Goal: Information Seeking & Learning: Find specific fact

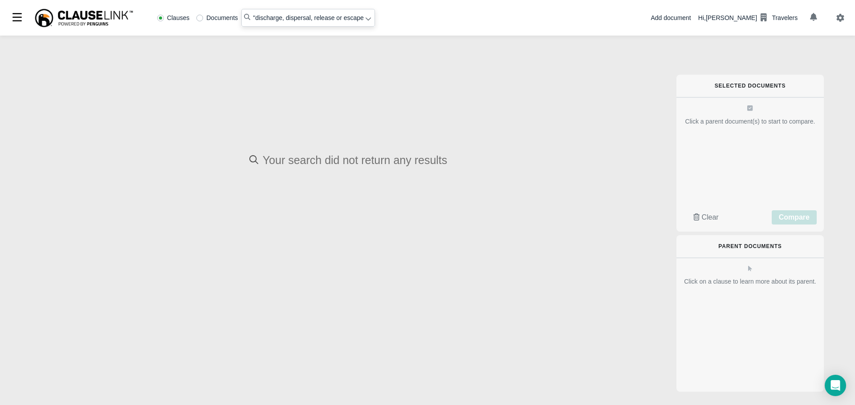
radio input "false"
radio input "true"
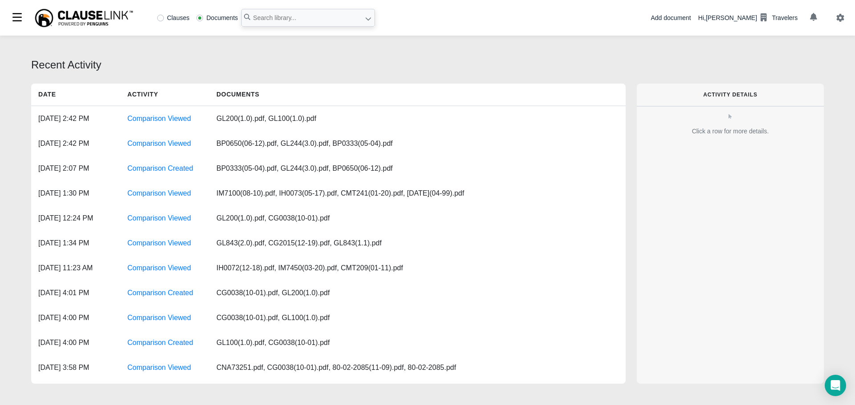
click at [162, 17] on label "Clauses" at bounding box center [173, 18] width 32 height 6
radio input "true"
paste input "substance released or discharged from any aircraft"
type input ""substance released or discharged from any aircraft""
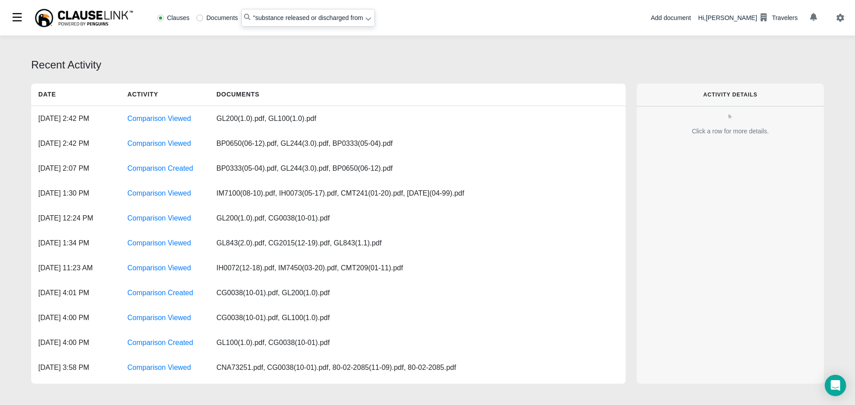
click at [367, 20] on icon at bounding box center [367, 19] width 5 height 3
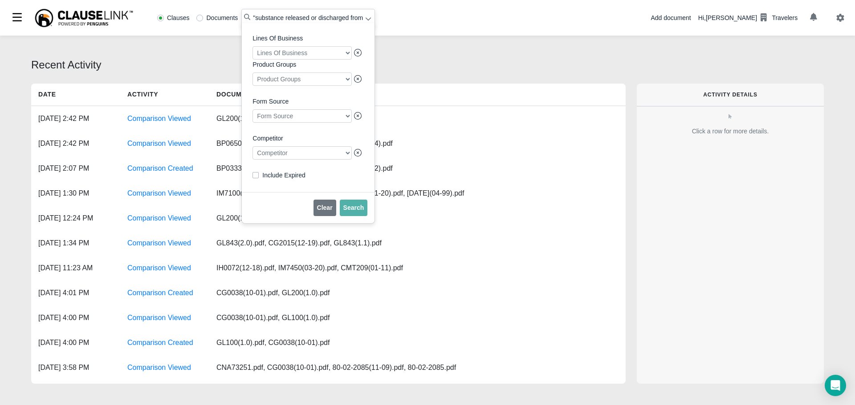
click at [308, 158] on div at bounding box center [301, 152] width 99 height 13
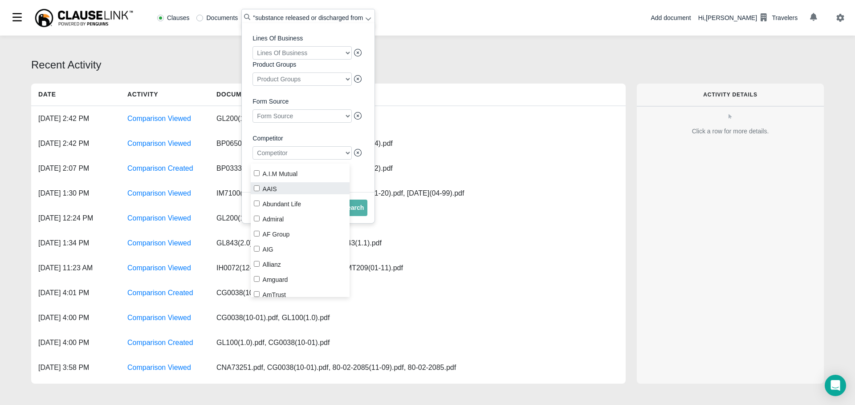
click at [258, 192] on label "AAIS" at bounding box center [300, 188] width 99 height 12
checkbox input "true"
click at [363, 213] on button "Search" at bounding box center [354, 208] width 28 height 16
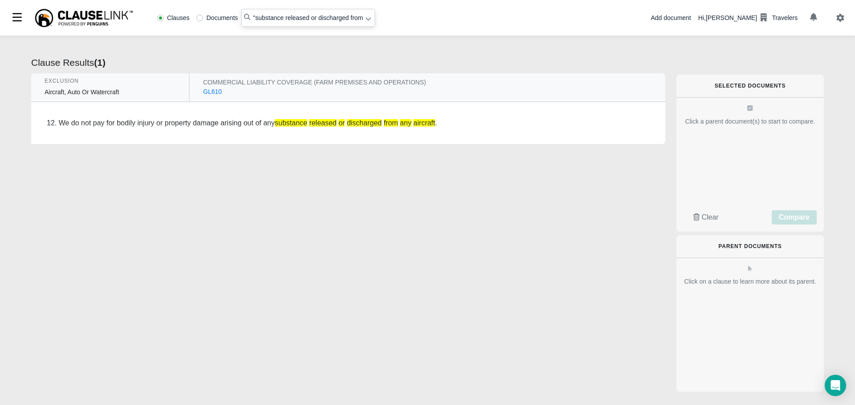
click at [209, 93] on div "GL610" at bounding box center [212, 91] width 19 height 9
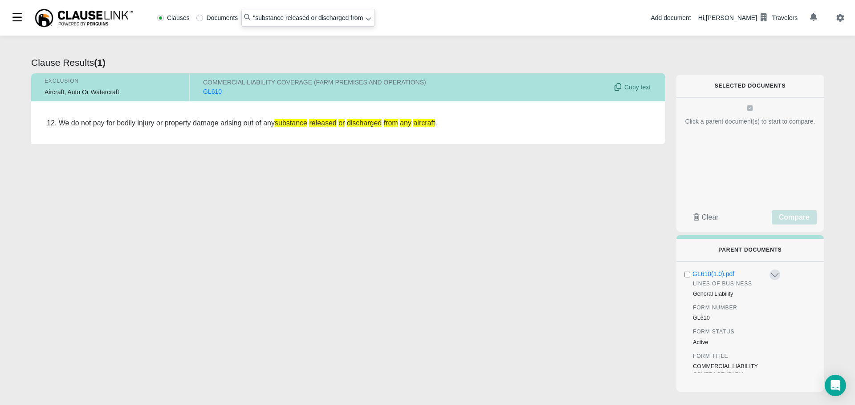
click at [211, 93] on div "GL610" at bounding box center [212, 91] width 19 height 9
click at [709, 271] on div "GL610(1.0).pdf" at bounding box center [730, 274] width 76 height 9
radio input "false"
radio input "true"
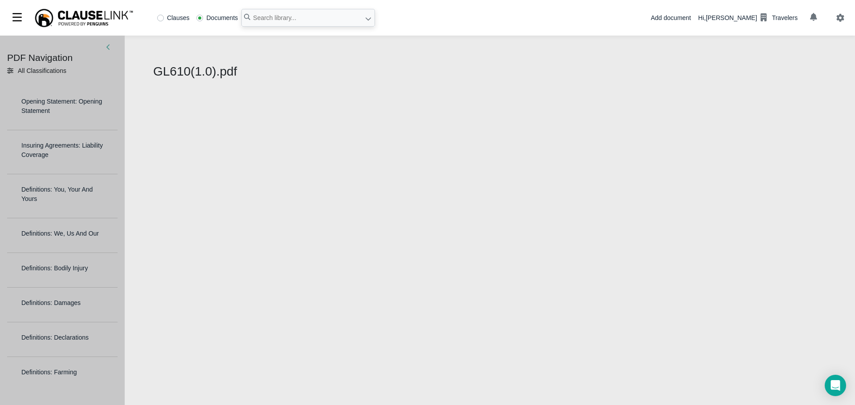
select select "1"
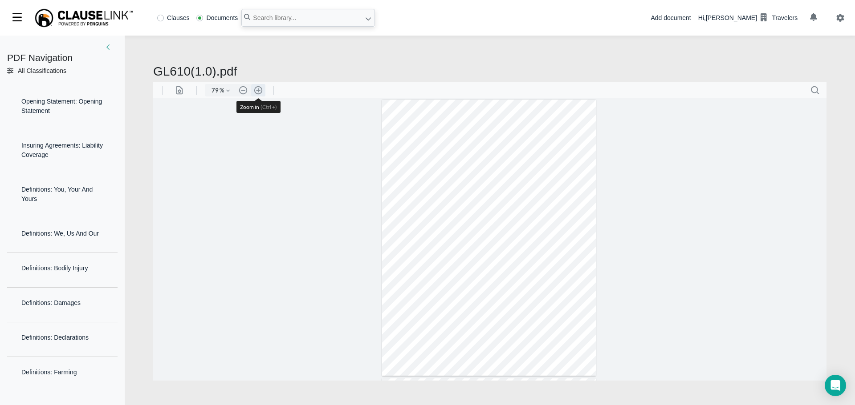
click at [255, 90] on button ".cls-1{fill:#abb0c4;} icon - header - zoom - in - line" at bounding box center [258, 90] width 14 height 12
type input "111"
type input "1"
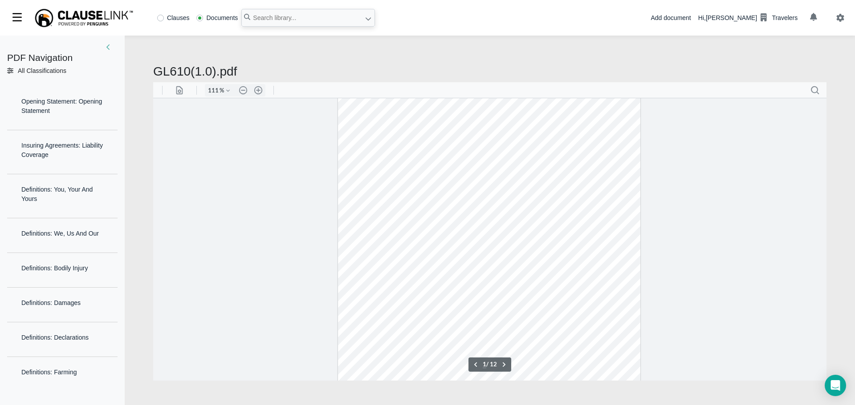
scroll to position [100, 0]
click at [816, 86] on button ".cls-1{fill:#abb0c4;} icon - header - search" at bounding box center [814, 90] width 14 height 14
drag, startPoint x: 715, startPoint y: 118, endPoint x: 709, endPoint y: 123, distance: 7.7
drag, startPoint x: 709, startPoint y: 123, endPoint x: 714, endPoint y: 113, distance: 11.3
paste input "substance released or discharged from any aircraft"
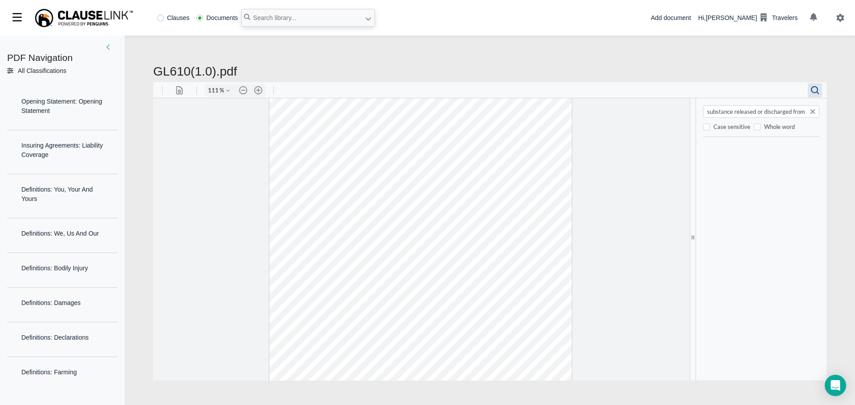
scroll to position [0, 28]
type input "substance released or discharged from any aircraft"
type input "7"
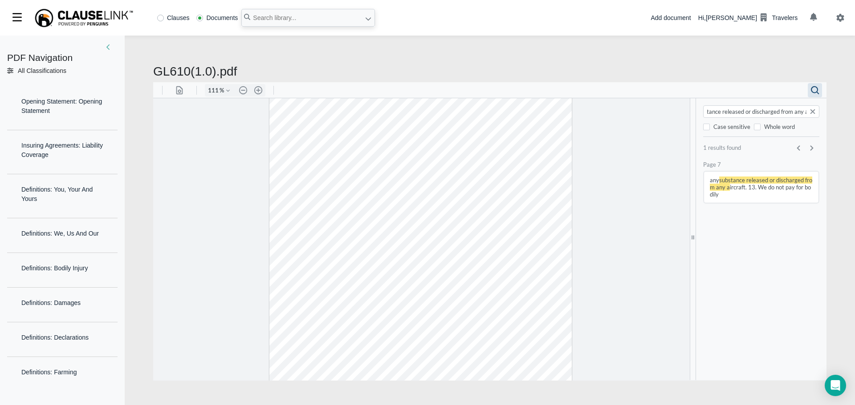
type input "substance released or discharged from any a"
click at [163, 76] on h2 "GL610(1.0).pdf" at bounding box center [489, 71] width 673 height 15
drag, startPoint x: 155, startPoint y: 72, endPoint x: 210, endPoint y: 75, distance: 54.8
click at [210, 75] on h2 "GL610(1.0).pdf" at bounding box center [489, 71] width 673 height 15
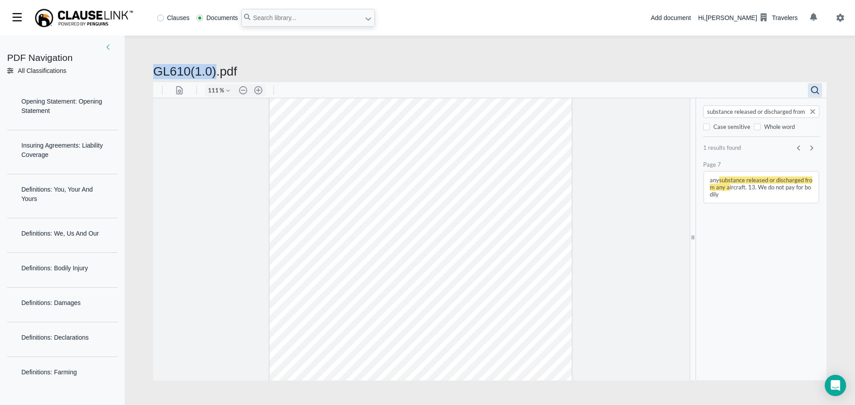
copy h2 "GL610(1.0)"
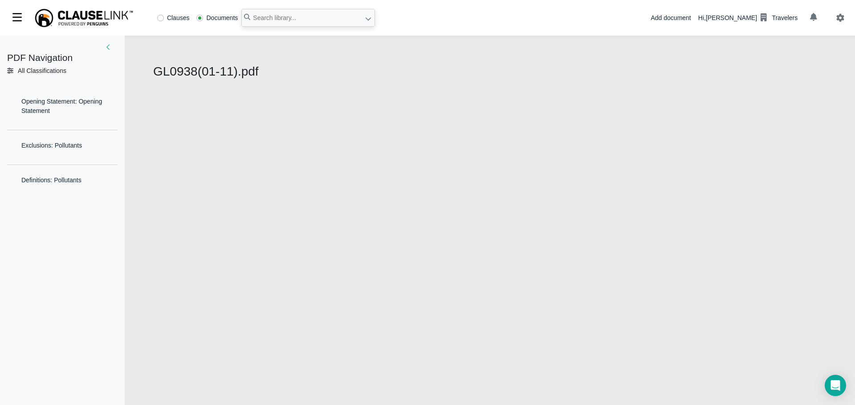
select select "1"
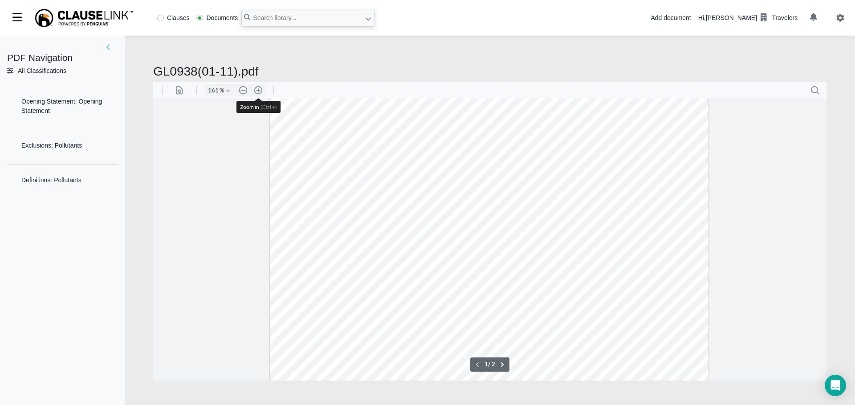
scroll to position [199, 0]
click at [815, 91] on button ".cls-1{fill:#abb0c4;} icon - header - search" at bounding box center [814, 90] width 14 height 14
click at [711, 109] on input "Search document" at bounding box center [762, 111] width 112 height 9
type input "che"
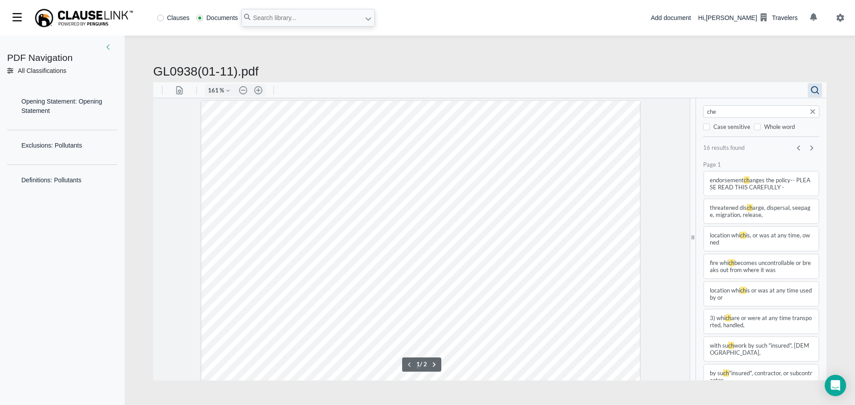
type input "2"
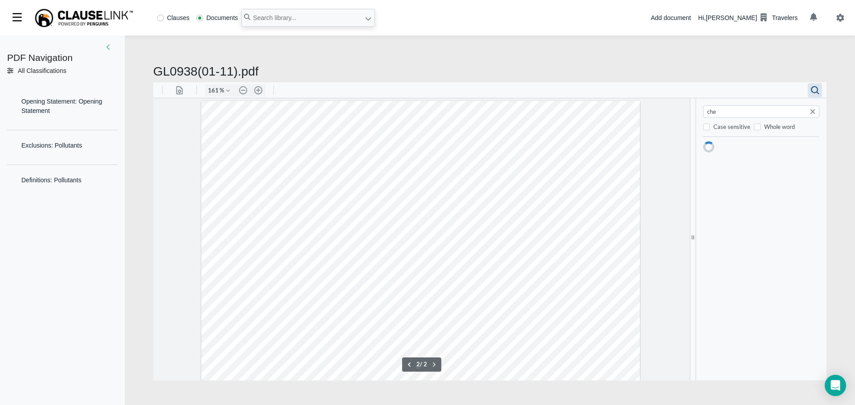
scroll to position [753, 0]
type input "chemical"
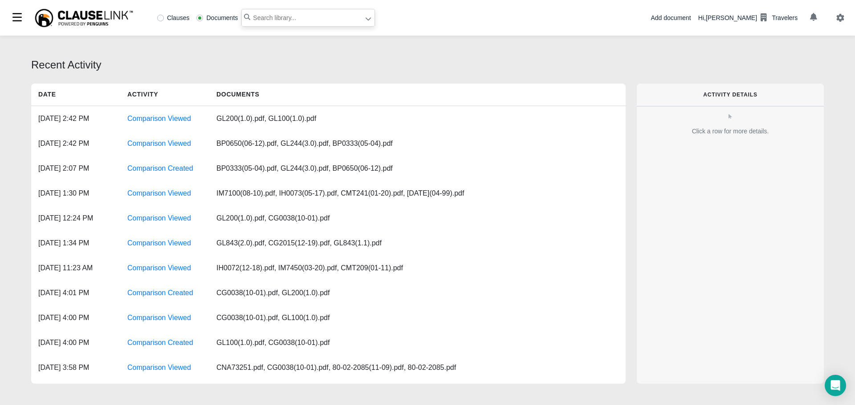
click at [260, 18] on input "text" at bounding box center [308, 18] width 134 height 18
type input "n"
paste input "normal and usual agricultural operations"
type input ""normal and usual agricultural operations""
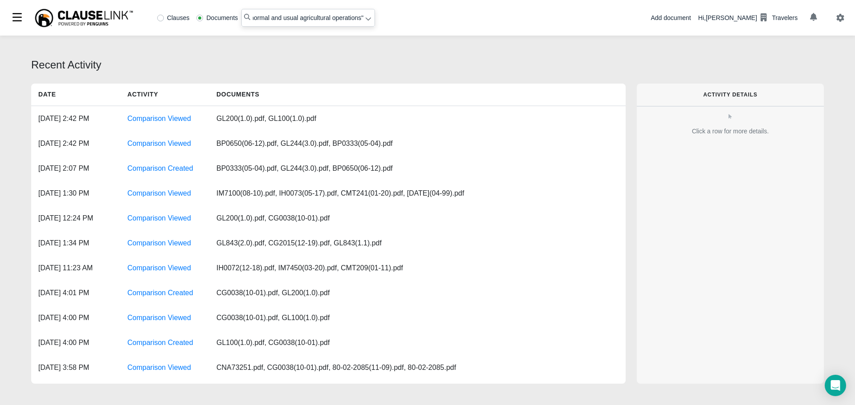
click at [162, 19] on label "Clauses" at bounding box center [173, 18] width 32 height 6
radio input "true"
click at [366, 23] on div at bounding box center [368, 19] width 7 height 9
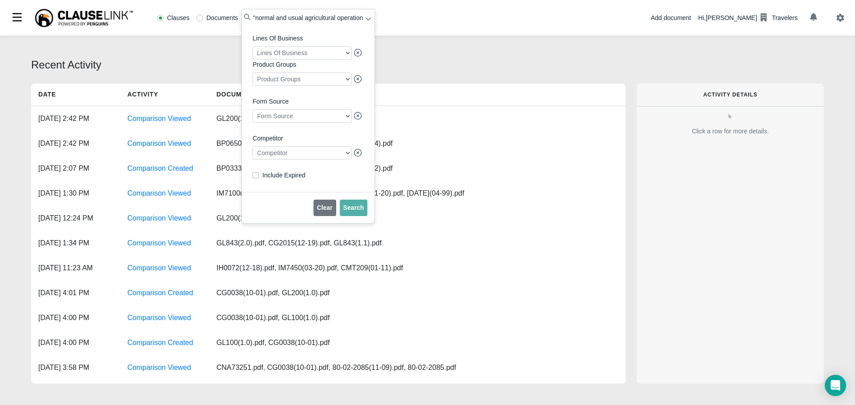
click at [312, 158] on div at bounding box center [301, 152] width 99 height 13
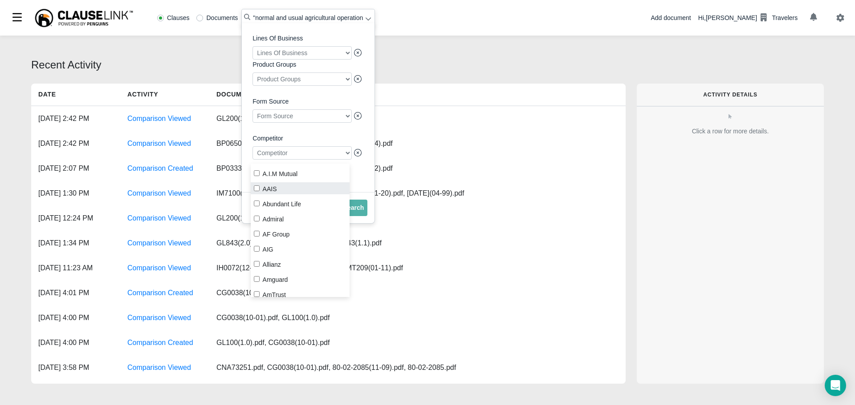
click at [258, 189] on input "AAIS" at bounding box center [257, 189] width 6 height 6
checkbox input "true"
click at [351, 211] on span "Search" at bounding box center [353, 207] width 21 height 7
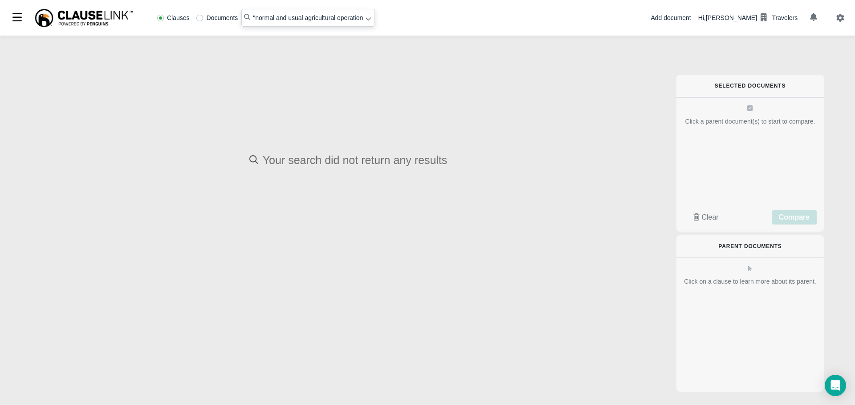
click at [361, 22] on input ""normal and usual agricultural operations"" at bounding box center [308, 18] width 134 height 18
click at [365, 17] on icon at bounding box center [368, 19] width 6 height 6
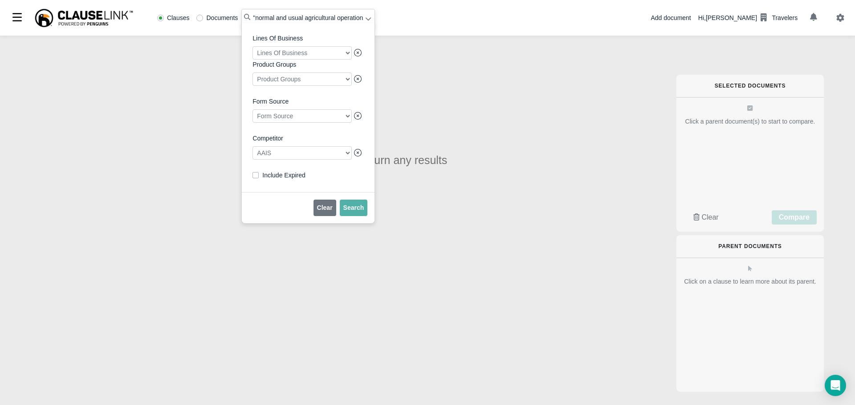
click at [365, 17] on icon at bounding box center [368, 19] width 6 height 6
click at [328, 211] on span "Clear" at bounding box center [325, 207] width 16 height 7
click at [498, 86] on div "Your search did not return any results" at bounding box center [348, 251] width 634 height 388
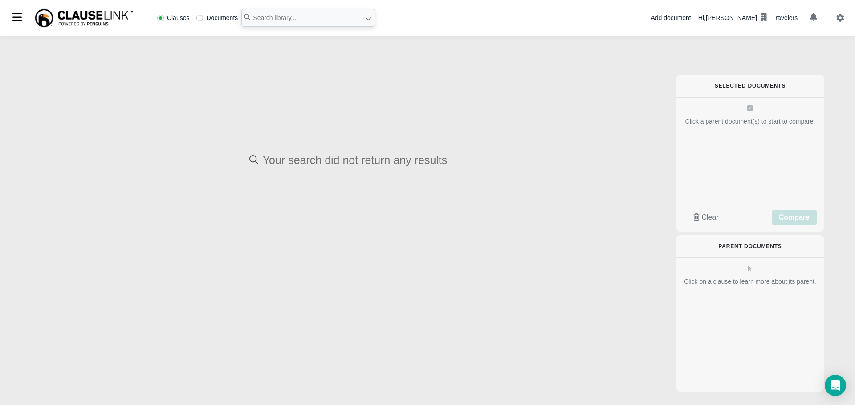
radio input "false"
radio input "true"
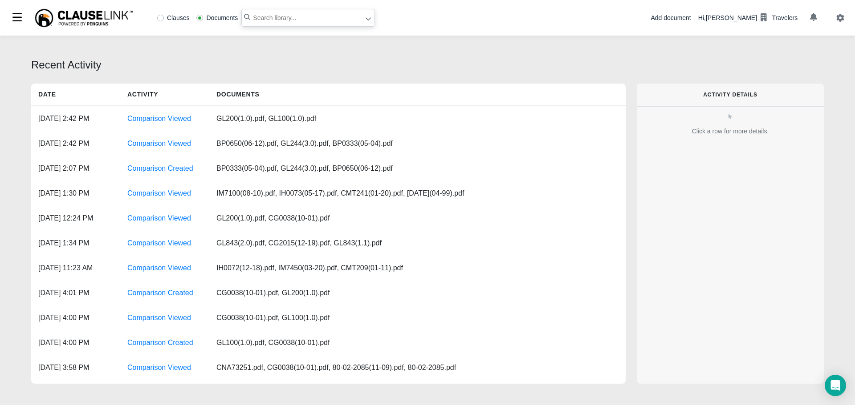
paste input "professional services exclusion:"
type input ""professional services exclusion""
click at [365, 21] on icon at bounding box center [368, 19] width 6 height 6
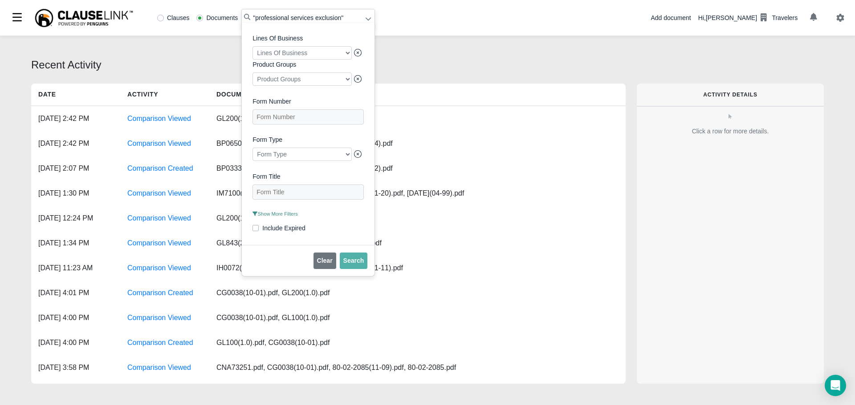
click at [275, 217] on span "Show More Filters" at bounding box center [274, 213] width 45 height 5
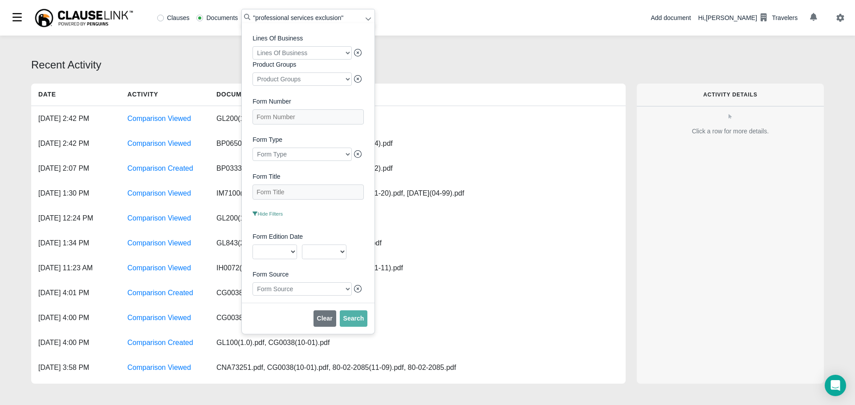
scroll to position [205, 0]
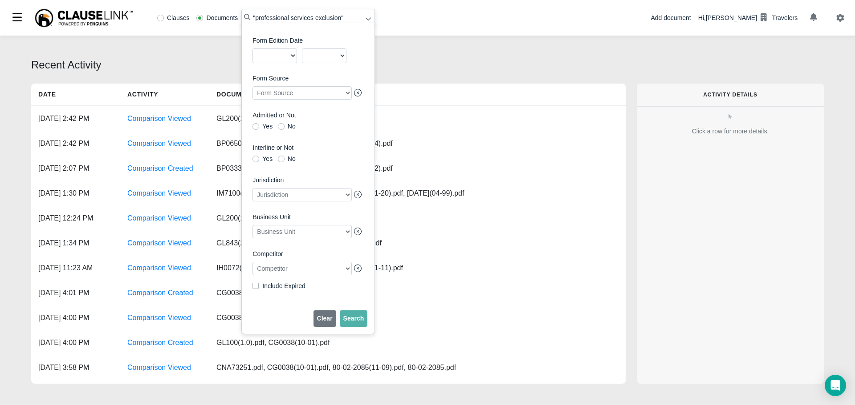
click at [294, 272] on div at bounding box center [301, 268] width 99 height 13
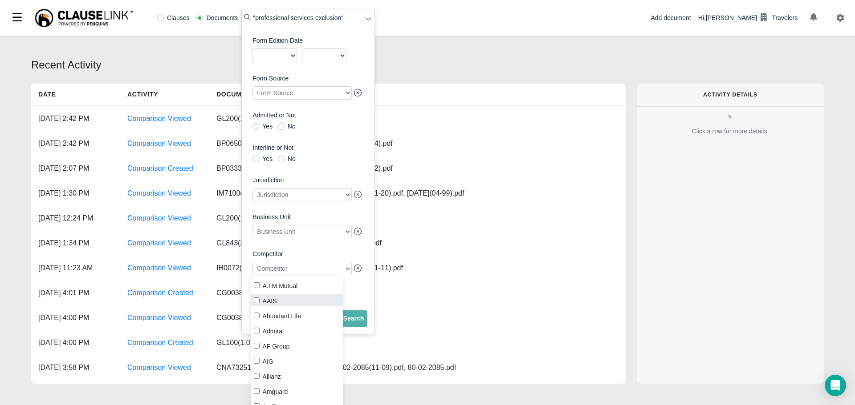
click at [256, 299] on input "AAIS" at bounding box center [257, 301] width 6 height 6
checkbox input "true"
click at [356, 321] on span "Search" at bounding box center [353, 318] width 21 height 7
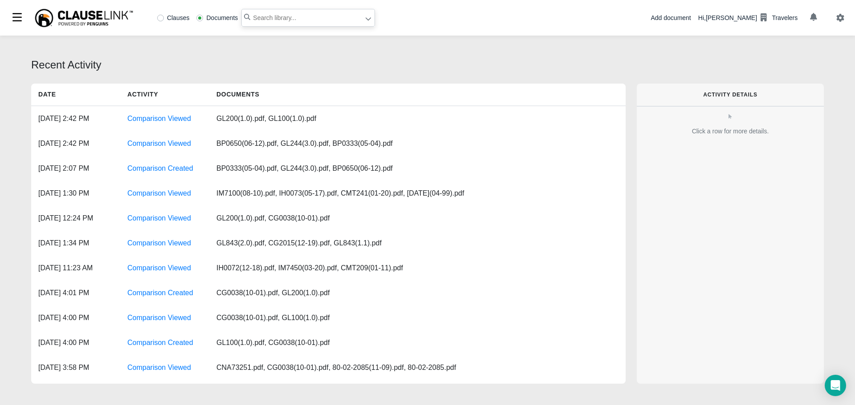
drag, startPoint x: 286, startPoint y: 16, endPoint x: 269, endPoint y: 21, distance: 17.7
click at [269, 21] on input "text" at bounding box center [308, 18] width 134 height 18
paste input "AAIS GL244(2.0)"
click at [266, 17] on input "AAIS GL244(2.0)" at bounding box center [308, 18] width 134 height 18
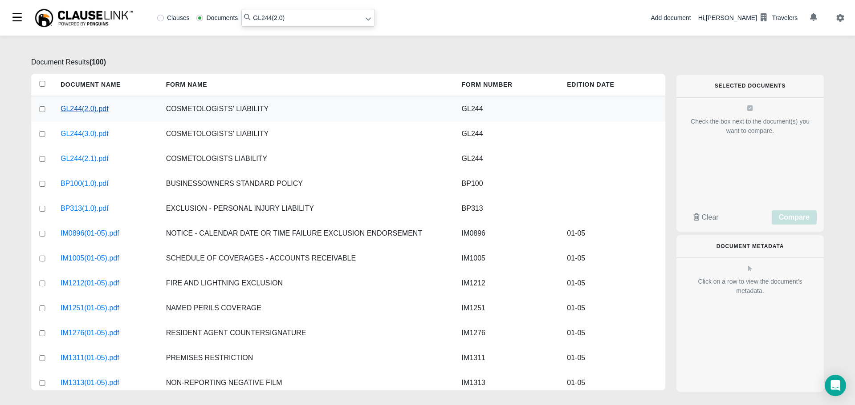
click at [86, 110] on link "GL244(2.0).pdf" at bounding box center [85, 109] width 48 height 11
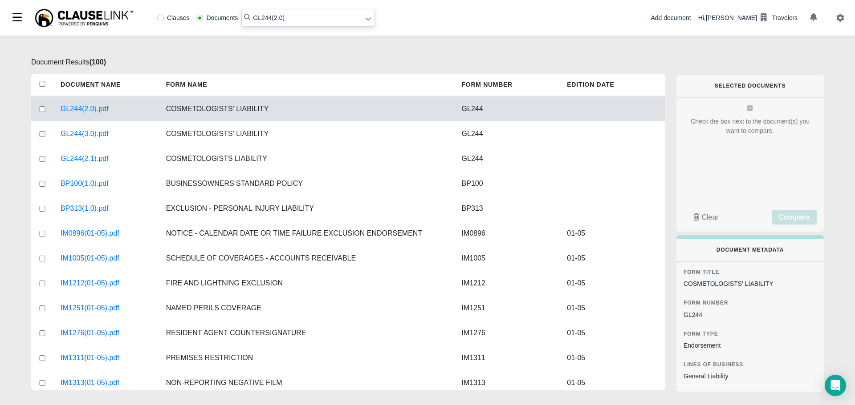
click at [297, 17] on input "GL244(2.0)" at bounding box center [308, 18] width 134 height 18
type input "G"
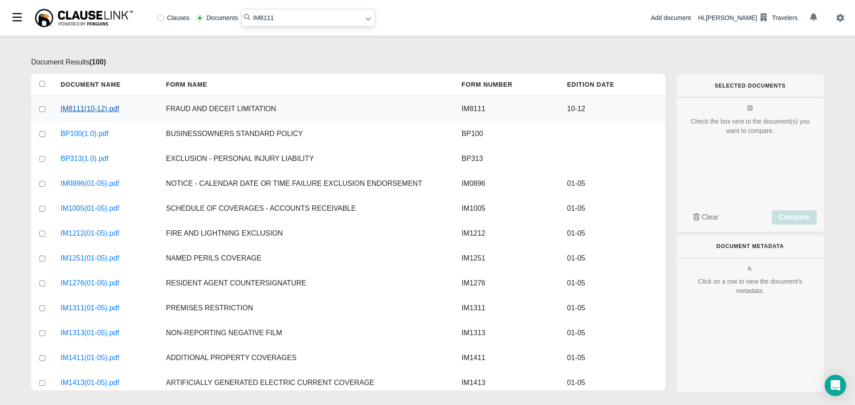
click at [91, 111] on link "IM8111(10-12).pdf" at bounding box center [90, 109] width 59 height 11
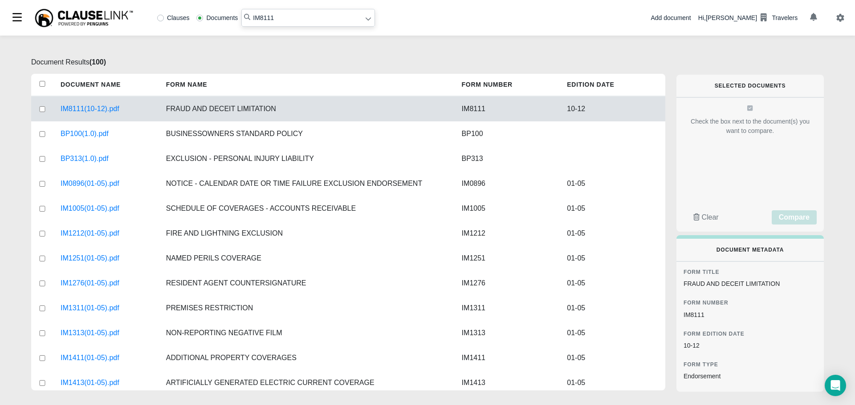
drag, startPoint x: 290, startPoint y: 20, endPoint x: 213, endPoint y: 10, distance: 78.1
click at [213, 10] on div "Clauses Documents IM8111" at bounding box center [264, 18] width 221 height 18
paste input "CG 25 04 05 09"
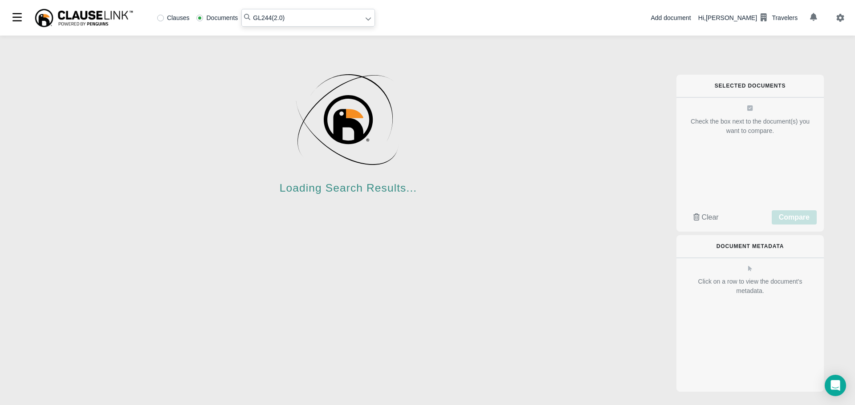
type input "GL244(2.0)"
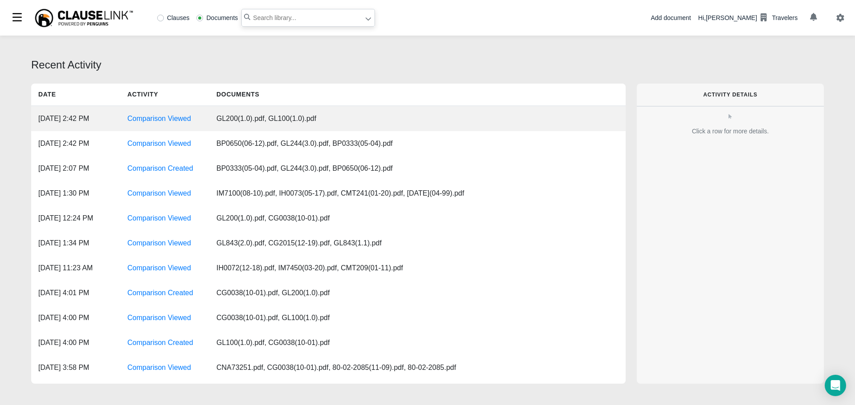
type input "CG 25 04 05 09"
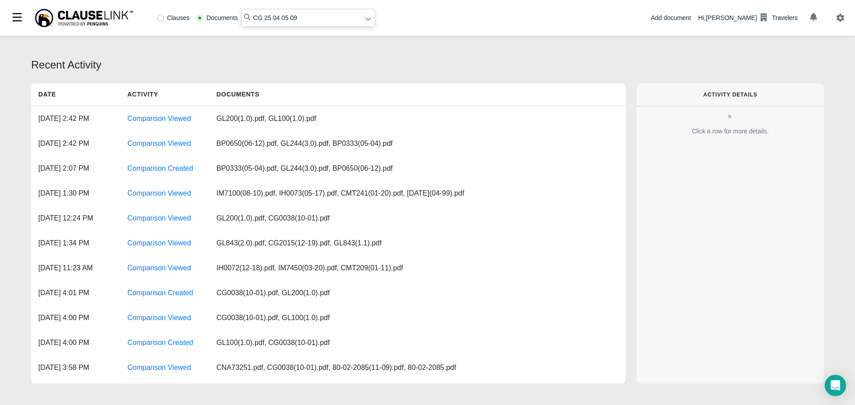
drag, startPoint x: 299, startPoint y: 18, endPoint x: 147, endPoint y: -4, distance: 153.5
click at [147, 0] on html "Clauses Documents CG 25 04 05 09 Add document Hi, Diane Lynch Travelers Recent …" at bounding box center [427, 202] width 855 height 405
paste input "General Aggregate Limit"
type input ""General Aggregate Limit""
click at [161, 20] on label "Clauses" at bounding box center [173, 18] width 32 height 6
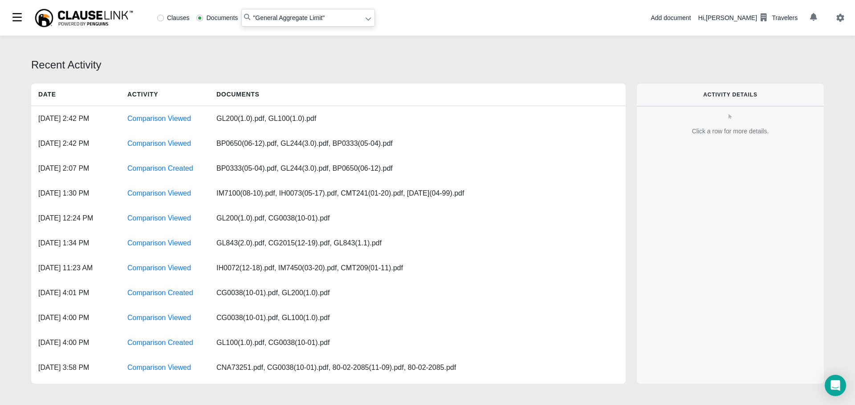
radio input "true"
click at [367, 21] on icon at bounding box center [368, 19] width 6 height 6
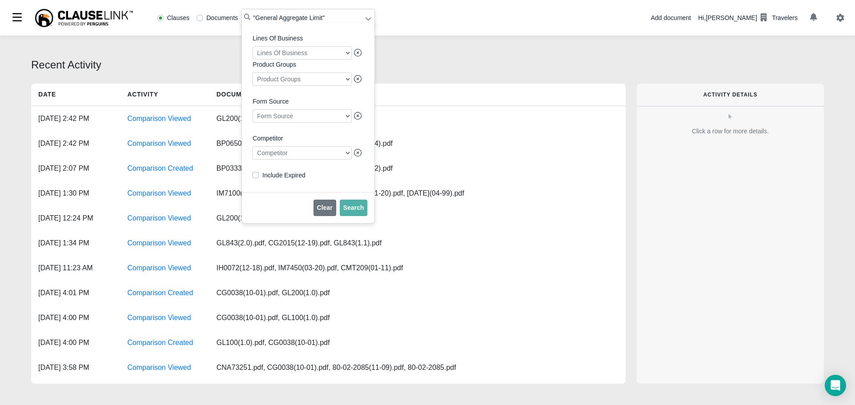
click at [331, 158] on div at bounding box center [301, 152] width 99 height 13
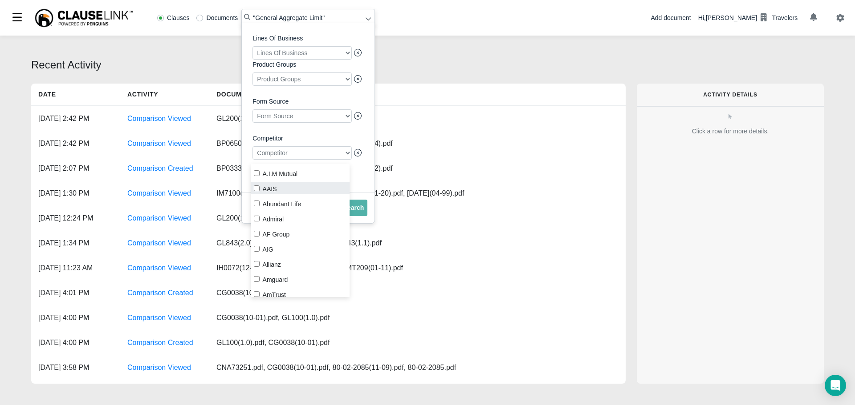
click at [255, 189] on input "AAIS" at bounding box center [257, 189] width 6 height 6
checkbox input "true"
click at [355, 211] on span "Search" at bounding box center [353, 207] width 21 height 7
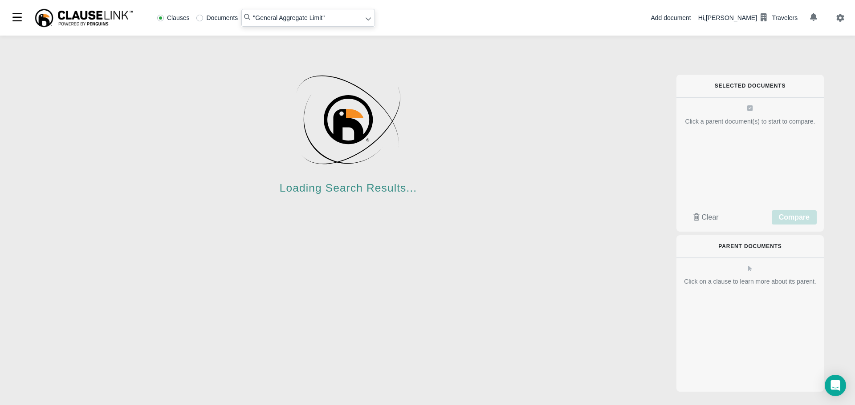
radio input "false"
radio input "true"
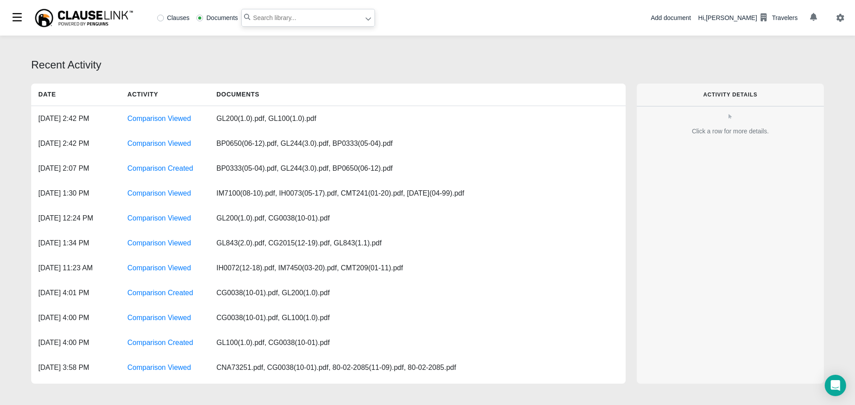
paste input "General Aggregate Limit"
type input "General Aggregate Limit"
click at [159, 18] on label "Clauses" at bounding box center [173, 18] width 32 height 6
radio input "true"
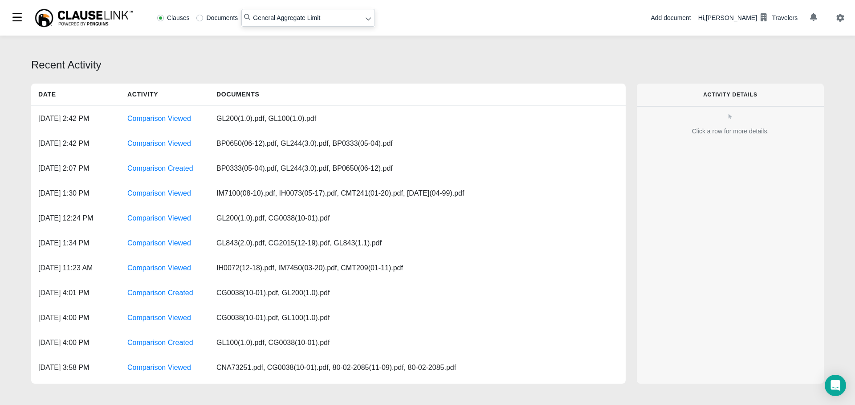
click at [253, 19] on input "General Aggregate Limit" at bounding box center [308, 18] width 134 height 18
type input ""General Aggregate Limit ""
click at [369, 21] on icon at bounding box center [368, 19] width 6 height 6
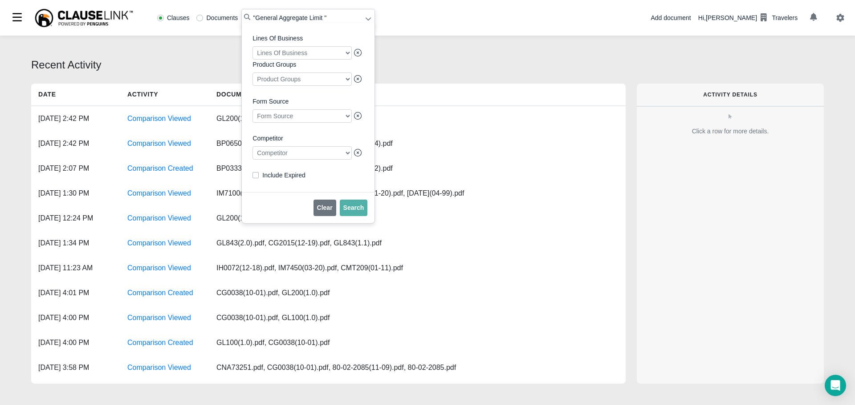
click at [313, 159] on div at bounding box center [301, 152] width 99 height 13
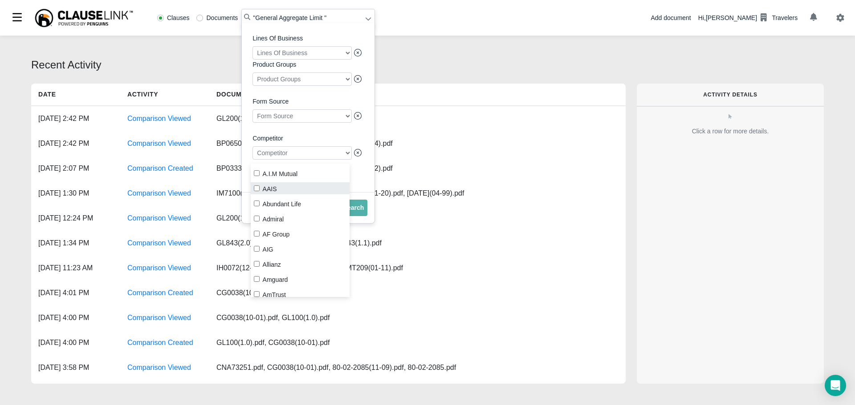
click at [257, 189] on input "AAIS" at bounding box center [257, 189] width 6 height 6
checkbox input "true"
click at [358, 211] on span "Search" at bounding box center [353, 207] width 21 height 7
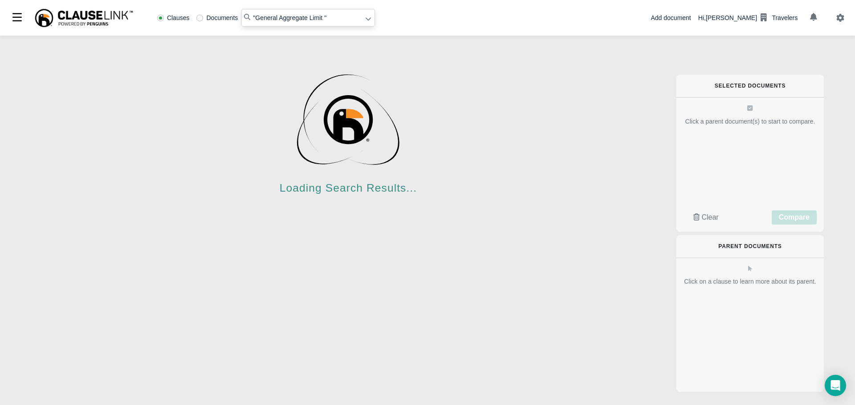
radio input "false"
radio input "true"
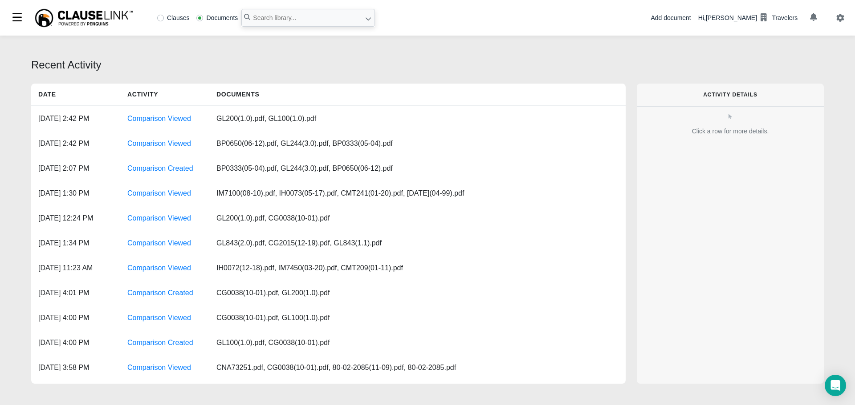
click at [162, 19] on label "Clauses" at bounding box center [173, 18] width 32 height 6
radio input "true"
click at [267, 19] on input "text" at bounding box center [308, 18] width 134 height 18
paste input "General Aggregate Limit"
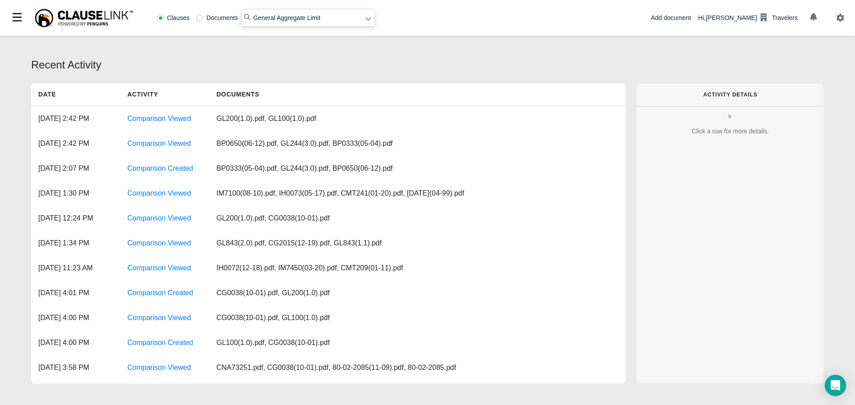
type input "General Aggregate Limit"
click at [368, 22] on icon at bounding box center [368, 19] width 6 height 6
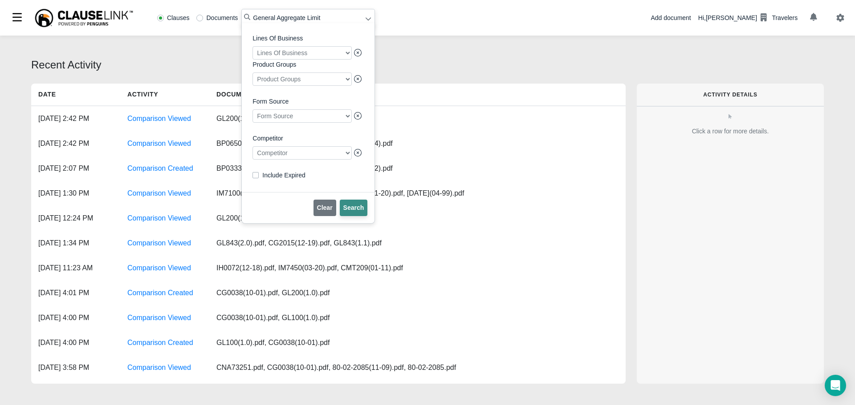
click at [355, 211] on span "Search" at bounding box center [353, 207] width 21 height 7
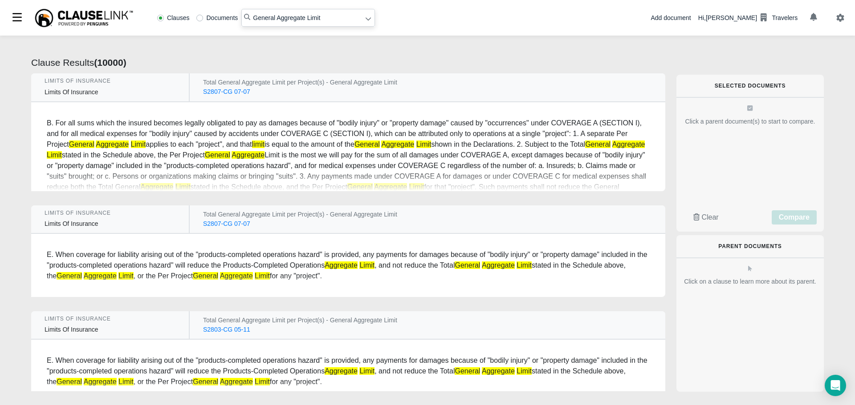
radio input "false"
radio input "true"
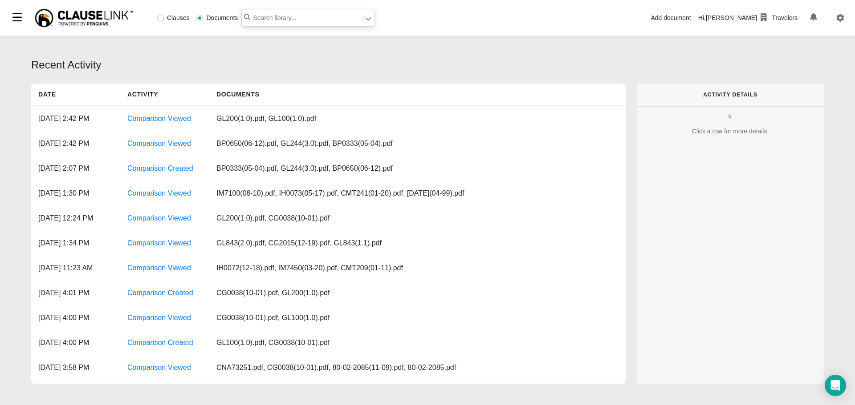
paste input "General Aggregate Limit"
type input "General Aggregate Limit"
click at [162, 18] on label "Clauses" at bounding box center [173, 18] width 32 height 6
radio input "true"
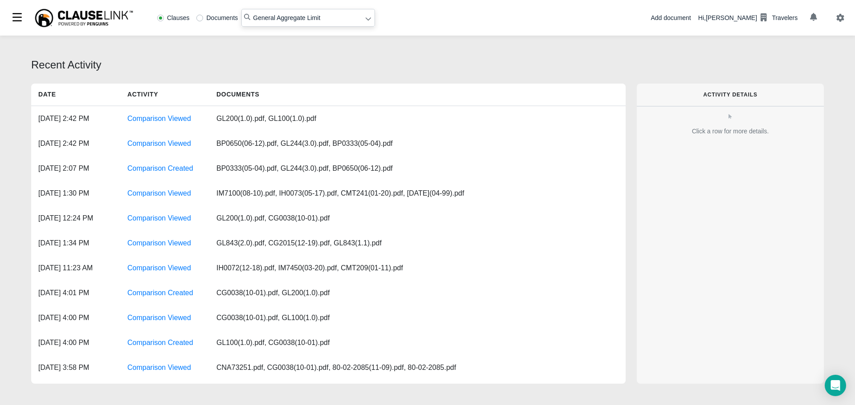
click at [366, 24] on input "General Aggregate Limit" at bounding box center [308, 18] width 134 height 18
click at [366, 18] on icon at bounding box center [368, 19] width 6 height 6
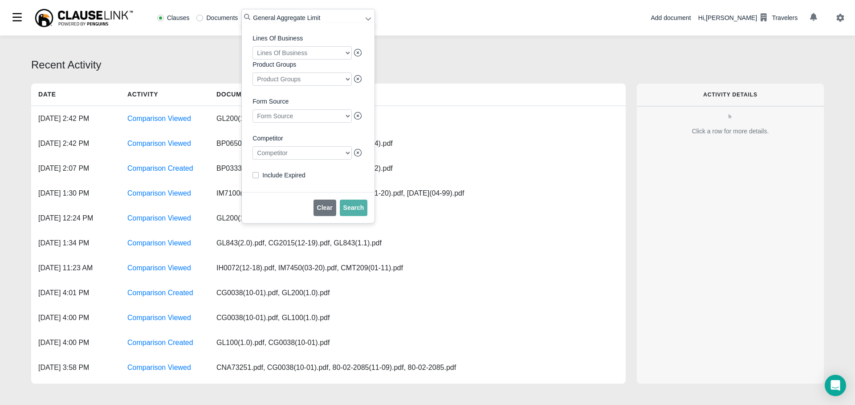
click at [288, 156] on div at bounding box center [301, 152] width 99 height 13
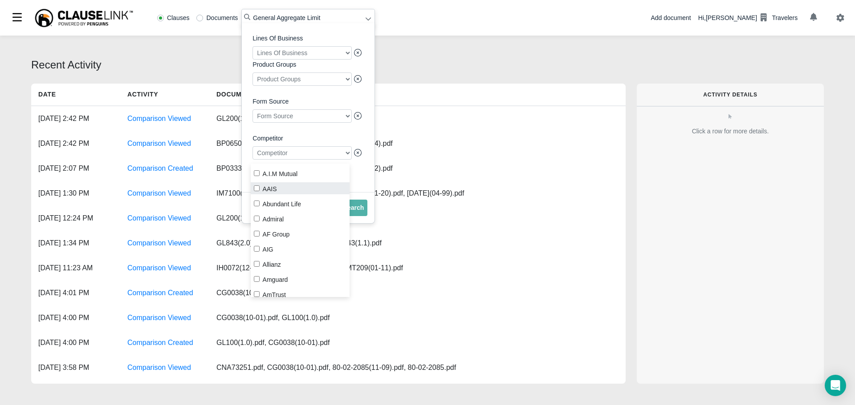
click at [258, 189] on input "AAIS" at bounding box center [257, 189] width 6 height 6
checkbox input "true"
click at [354, 211] on span "Search" at bounding box center [353, 207] width 21 height 7
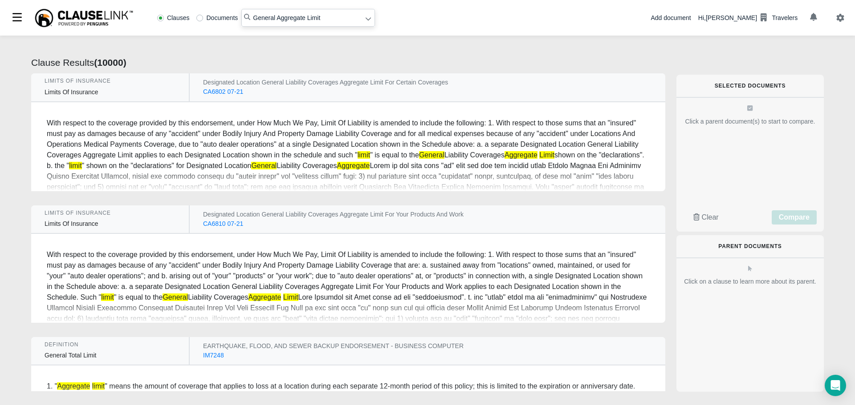
click at [365, 20] on icon at bounding box center [368, 19] width 6 height 6
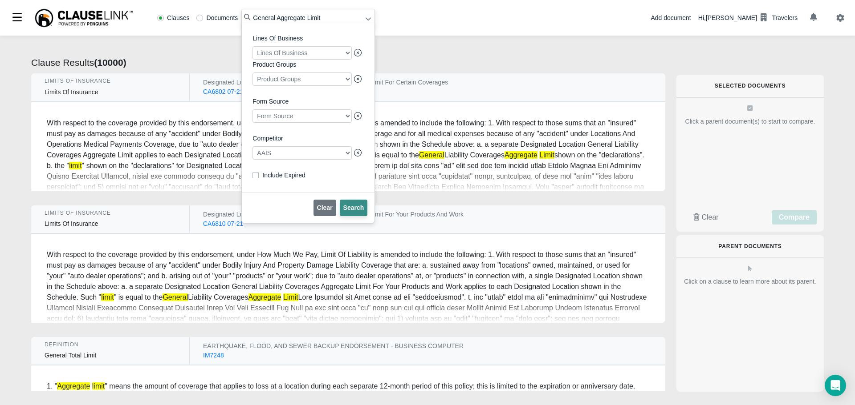
click at [352, 211] on span "Search" at bounding box center [353, 207] width 21 height 7
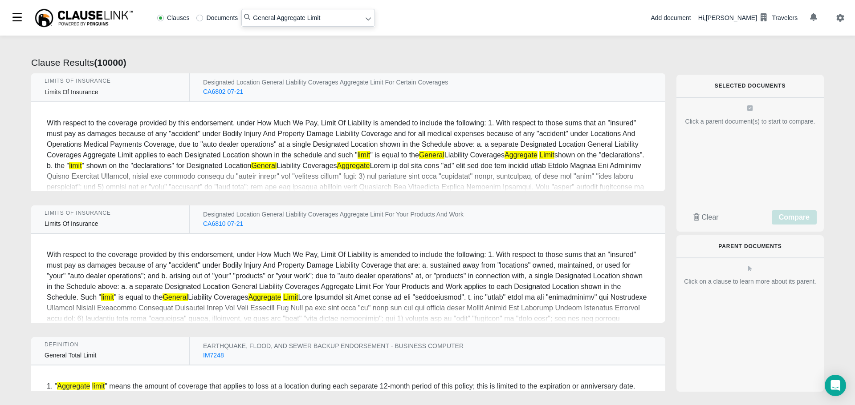
click at [209, 357] on div "IM7248" at bounding box center [213, 355] width 21 height 9
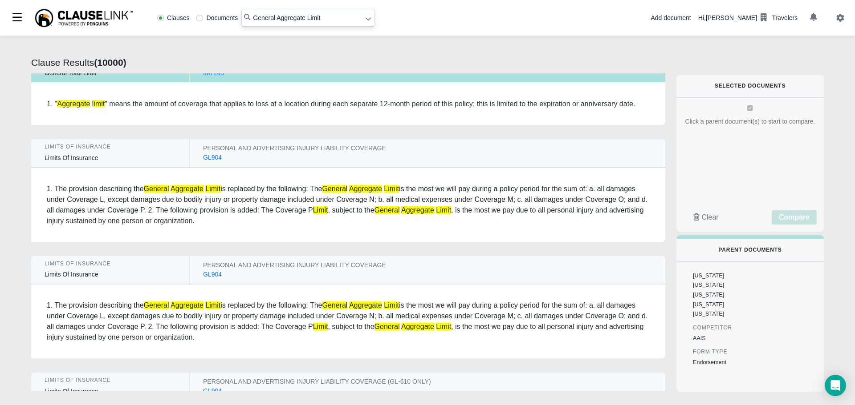
scroll to position [267, 0]
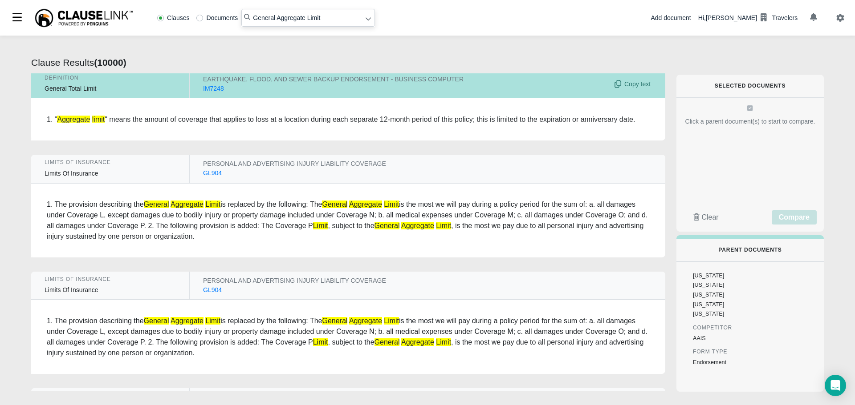
click at [203, 176] on div "GL904" at bounding box center [212, 173] width 19 height 9
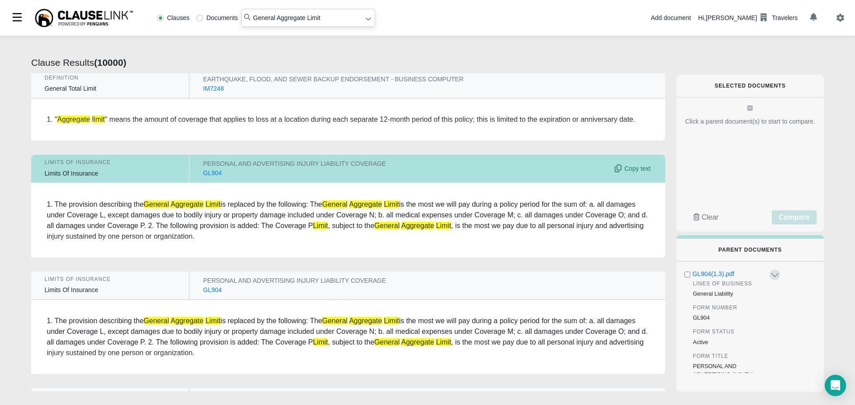
click at [203, 175] on div "GL904" at bounding box center [212, 173] width 19 height 9
click at [204, 174] on div "GL904" at bounding box center [212, 173] width 19 height 9
click at [704, 276] on div "GL904(1.3).pdf" at bounding box center [730, 274] width 76 height 9
radio input "false"
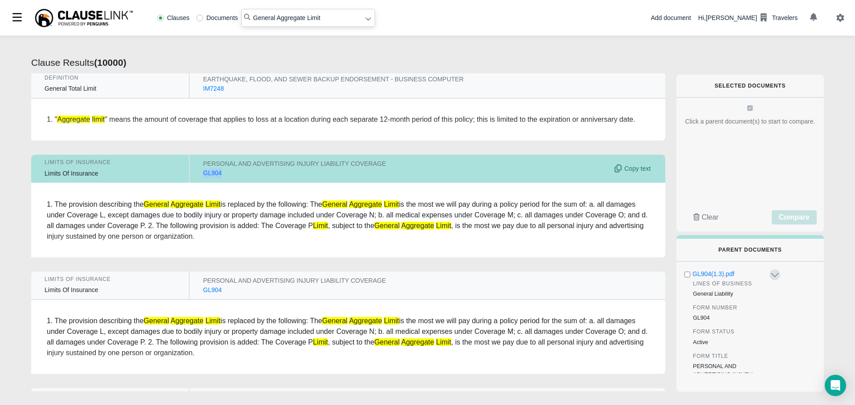
radio input "true"
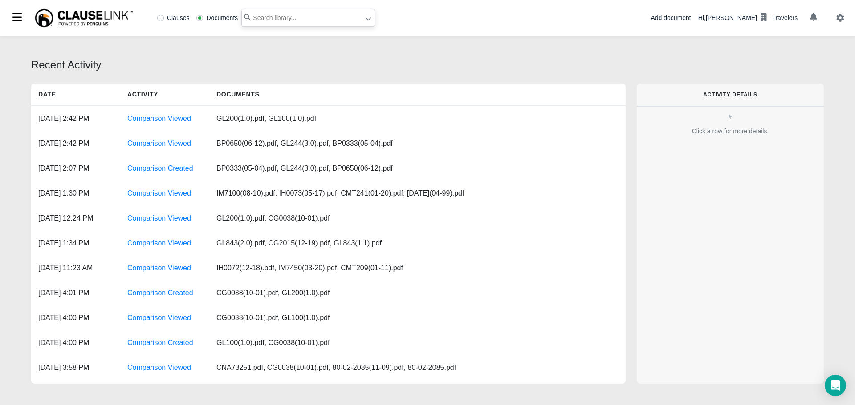
paste input "Products-Completed Operations Aggregate Limit"
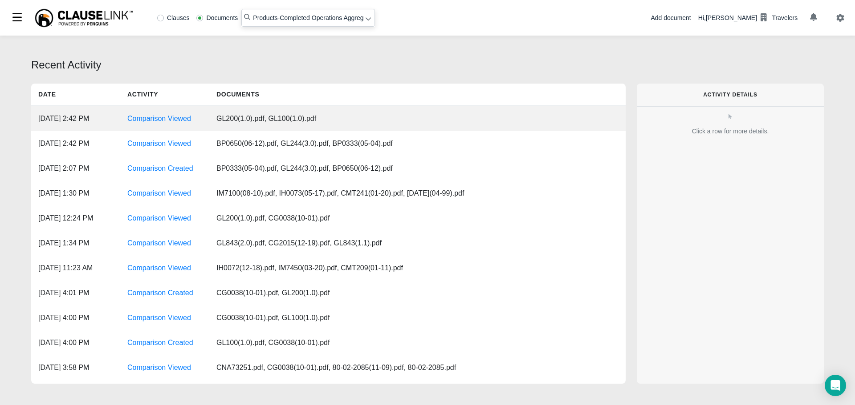
scroll to position [0, 24]
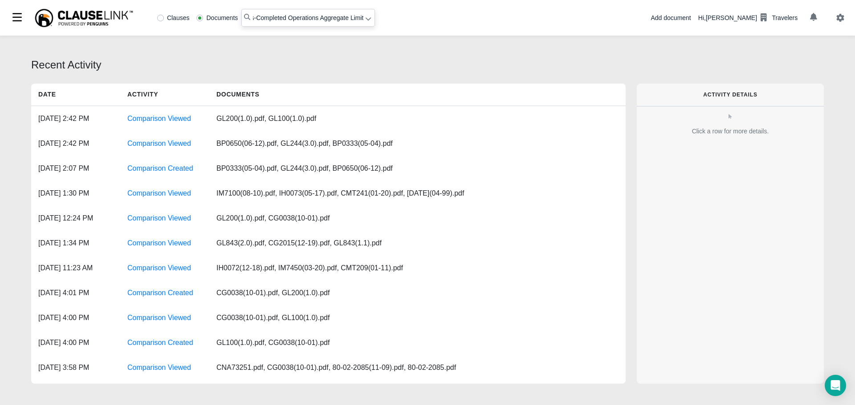
type input "Products-Completed Operations Aggregate Limit"
click at [162, 16] on label "Clauses" at bounding box center [173, 18] width 32 height 6
radio input "true"
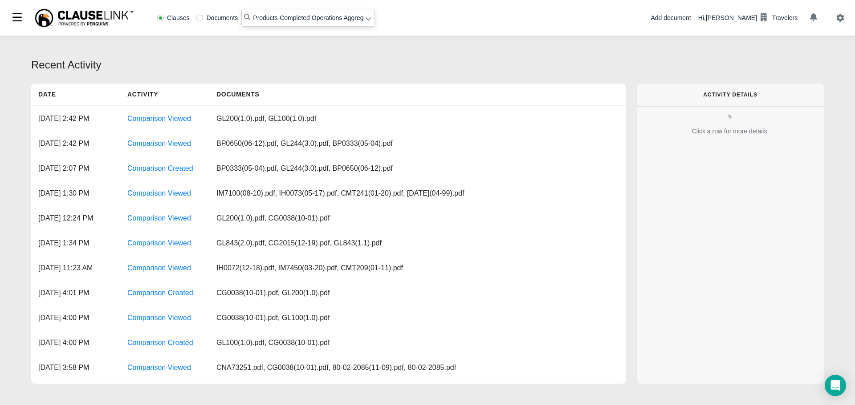
click at [365, 19] on icon at bounding box center [368, 19] width 6 height 6
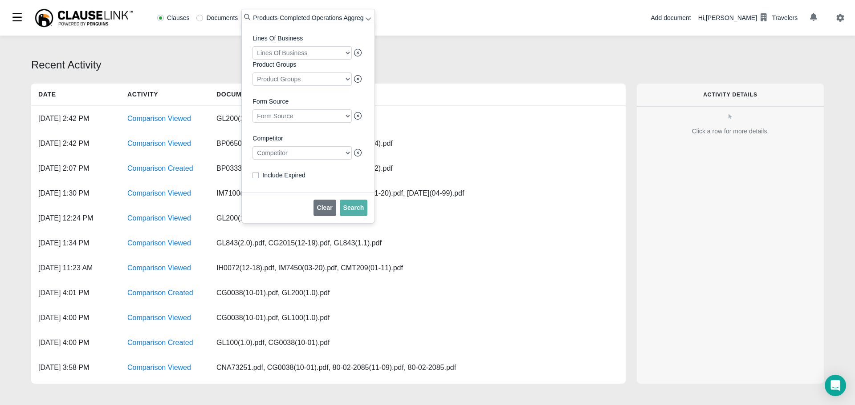
click at [295, 157] on div at bounding box center [301, 152] width 99 height 13
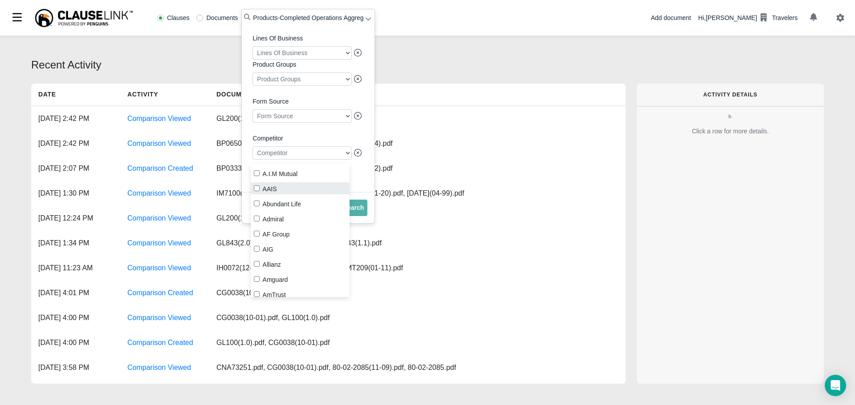
click at [258, 191] on input "AAIS" at bounding box center [257, 189] width 6 height 6
checkbox input "true"
click at [434, 49] on div "Recent Activity Date Activity Documents Oct 20, 2023, 2:42 PM Comparison Viewed…" at bounding box center [427, 222] width 855 height 373
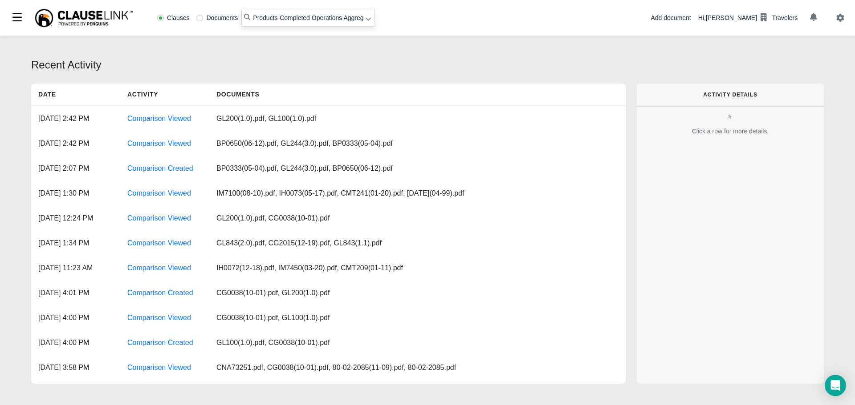
click at [250, 16] on input "Products-Completed Operations Aggregate Limit" at bounding box center [308, 18] width 134 height 18
type input ""Products-Completed Operations Aggregate Limit""
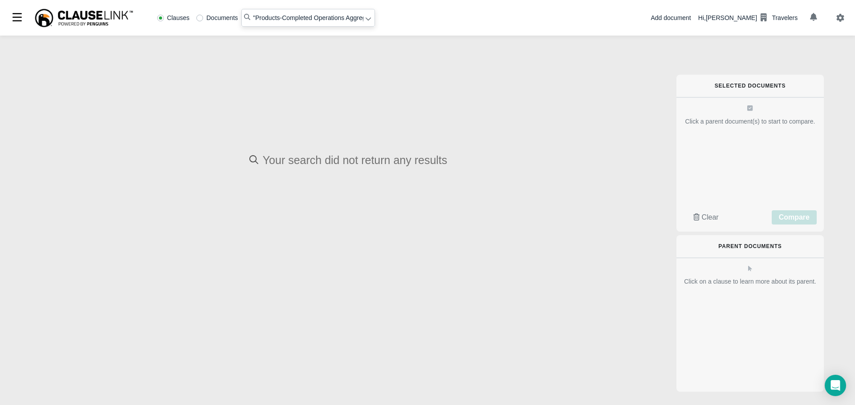
radio input "false"
radio input "true"
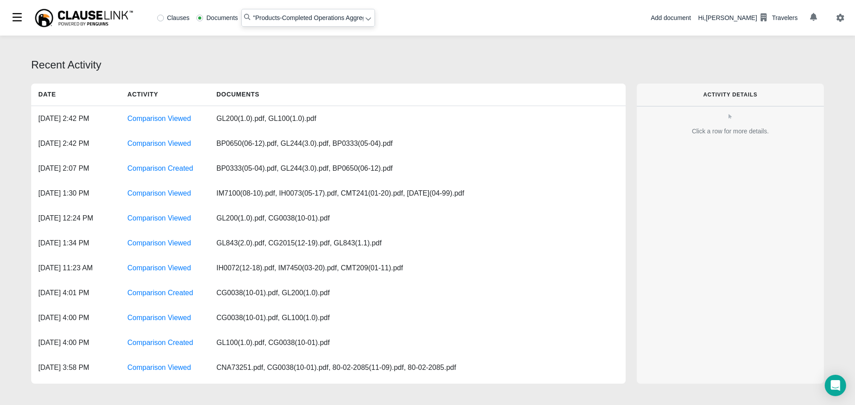
type input ""Products-Completed Operations Aggregate Limit""
click at [365, 20] on icon at bounding box center [367, 19] width 5 height 3
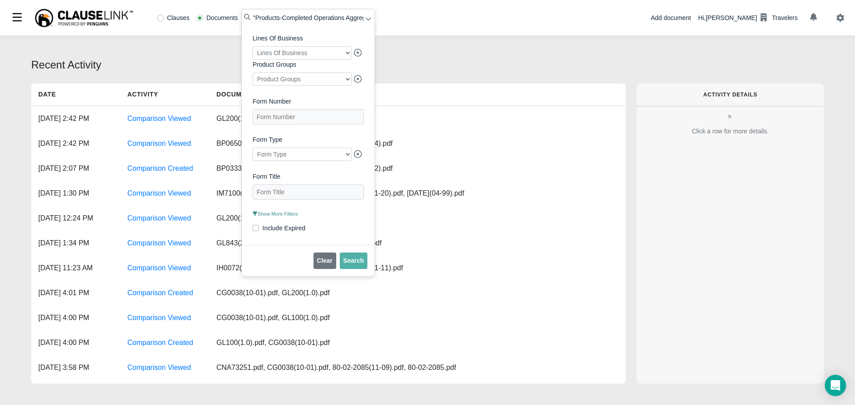
click at [282, 217] on span "Show More Filters" at bounding box center [274, 213] width 45 height 5
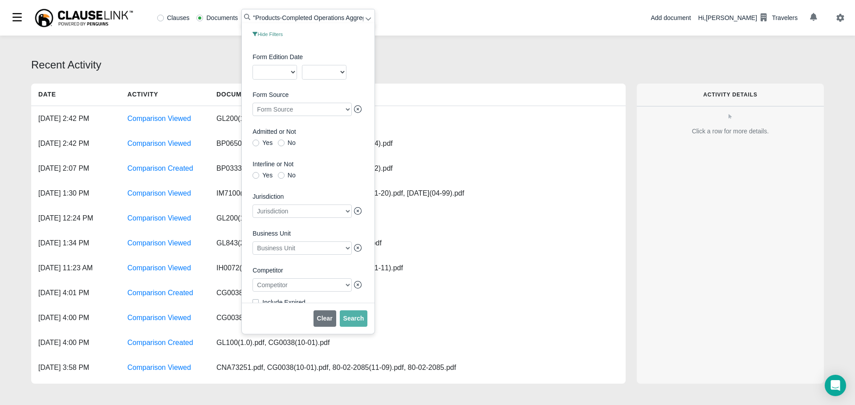
scroll to position [205, 0]
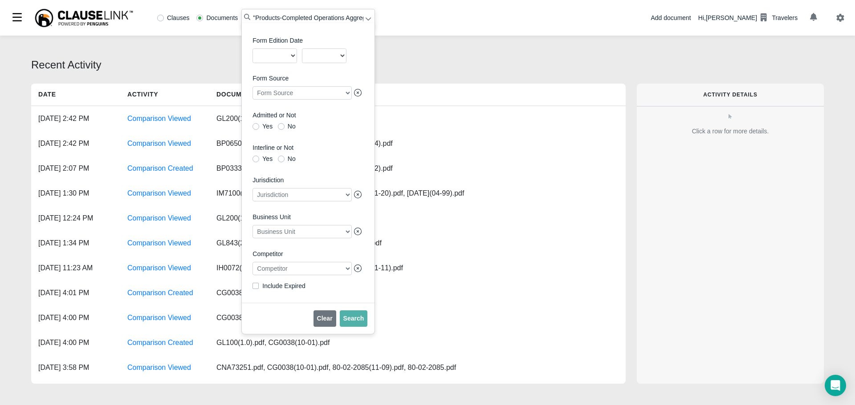
click at [269, 266] on div at bounding box center [301, 268] width 99 height 13
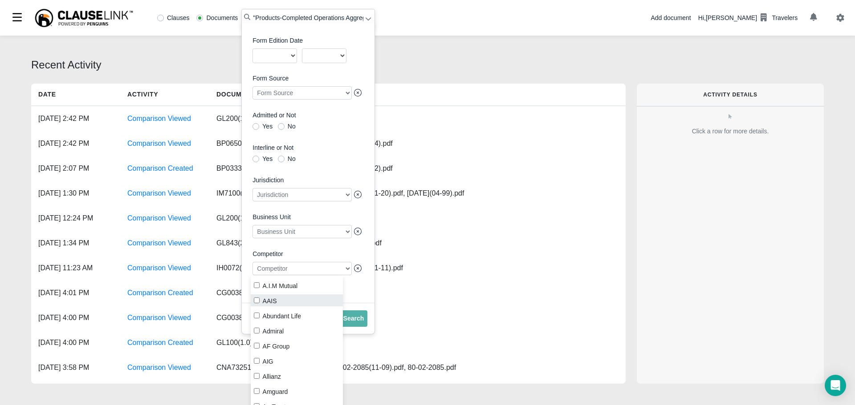
drag, startPoint x: 251, startPoint y: 301, endPoint x: 267, endPoint y: 300, distance: 15.2
click at [257, 301] on label "AAIS" at bounding box center [297, 301] width 93 height 12
checkbox input "true"
click at [354, 322] on span "Search" at bounding box center [353, 318] width 21 height 7
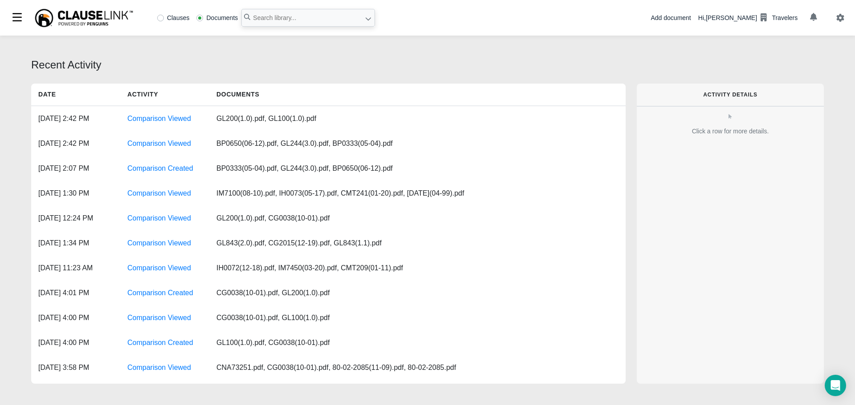
drag, startPoint x: 162, startPoint y: 19, endPoint x: 263, endPoint y: 24, distance: 100.7
click at [162, 19] on label "Clauses" at bounding box center [173, 18] width 32 height 6
radio input "true"
paste input "Products-Completed Operations Aggregate Limit"
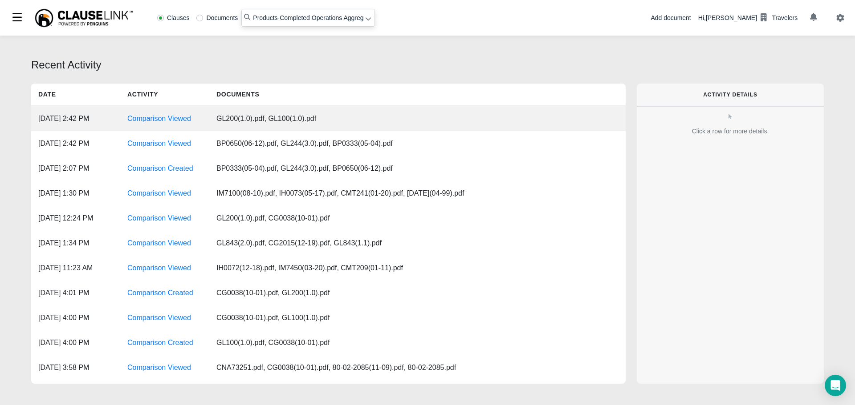
scroll to position [0, 24]
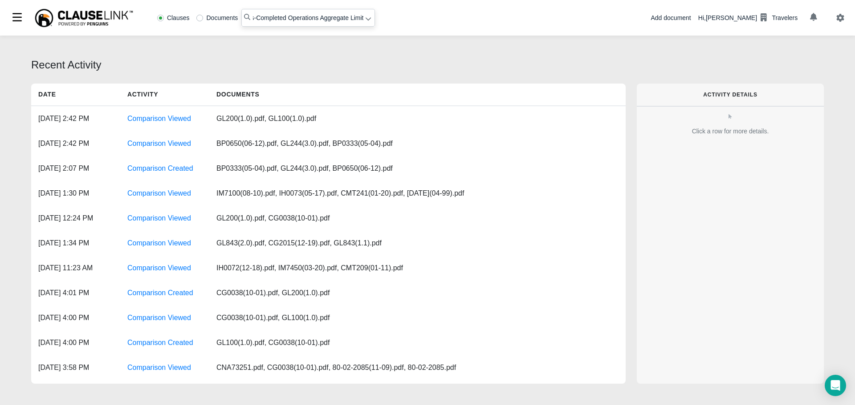
click at [252, 16] on input "Products-Completed Operations Aggregate Limit" at bounding box center [308, 18] width 134 height 18
type input ""Products Completed Operations Aggregate Limit""
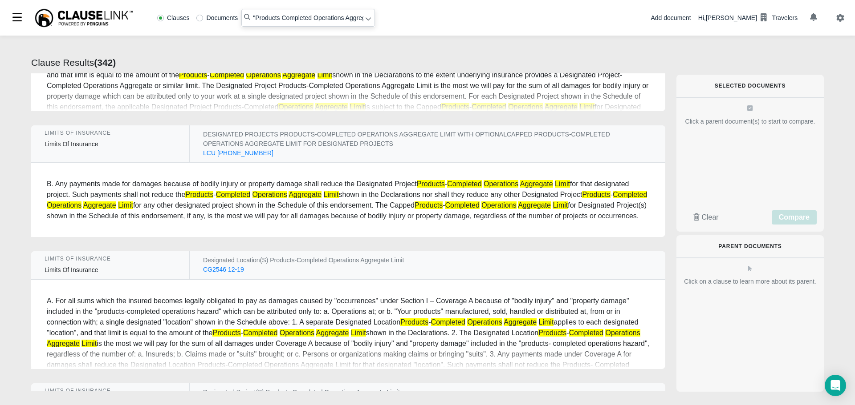
click at [215, 275] on div "CG2546 12-19" at bounding box center [223, 269] width 41 height 9
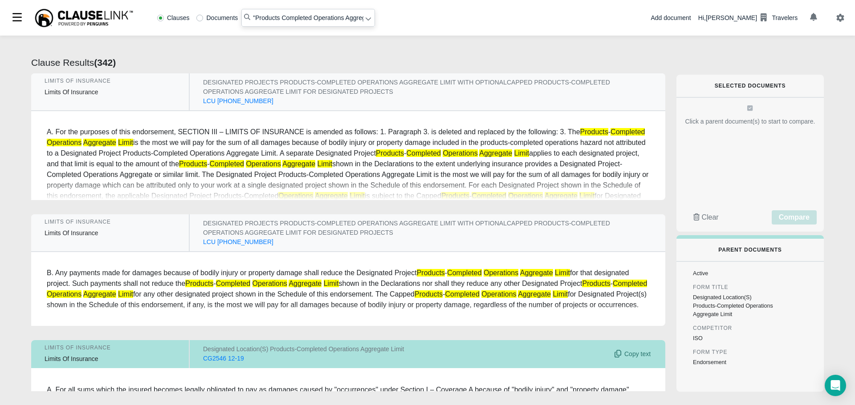
click at [588, 321] on div "B. Any payments made for damages because of bodily injury or property damage sh…" at bounding box center [348, 289] width 634 height 74
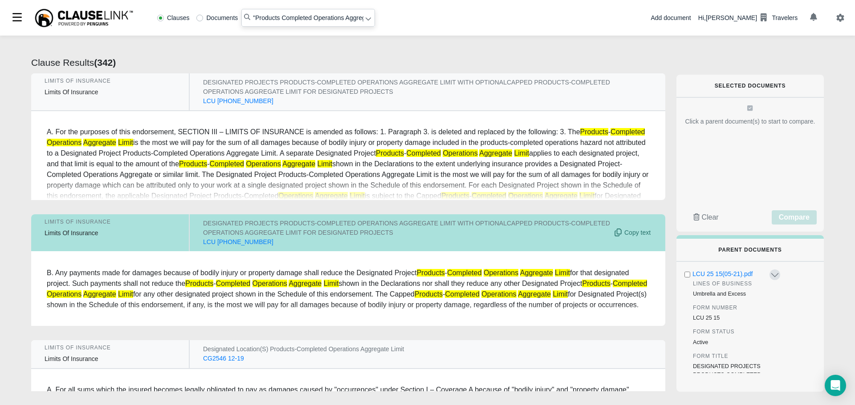
click at [365, 21] on icon at bounding box center [368, 19] width 6 height 6
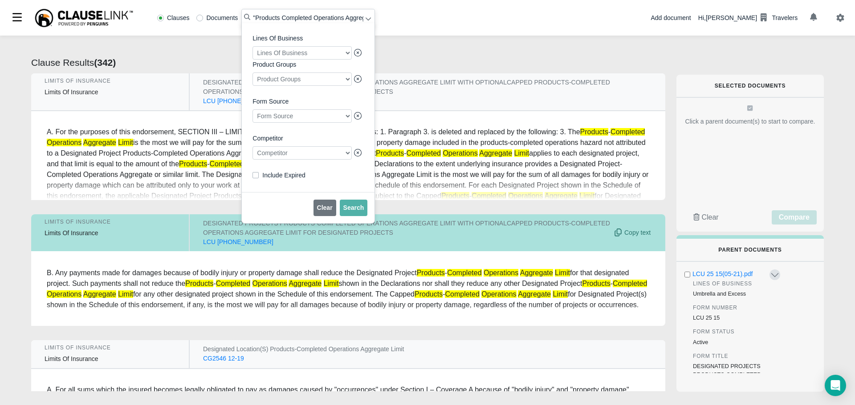
click at [349, 160] on div at bounding box center [301, 152] width 99 height 13
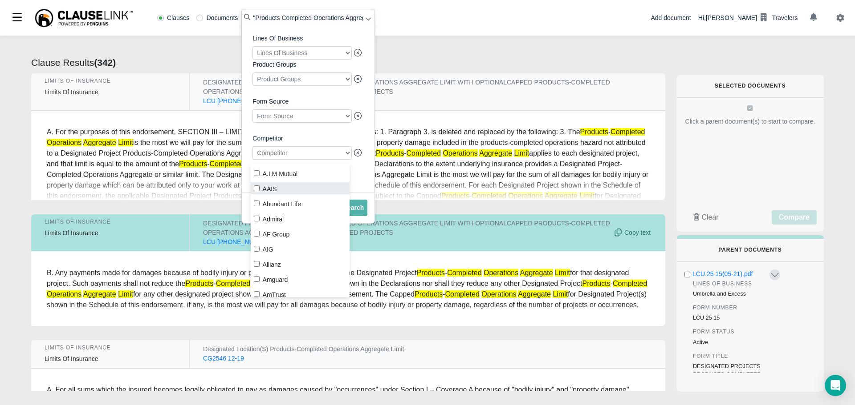
click at [254, 187] on input "AAIS" at bounding box center [257, 189] width 6 height 6
checkbox input "true"
click at [357, 211] on span "Search" at bounding box center [353, 207] width 21 height 7
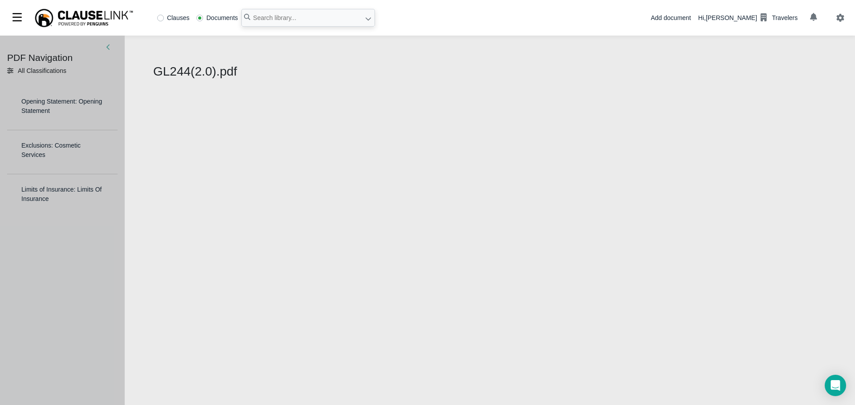
select select "1"
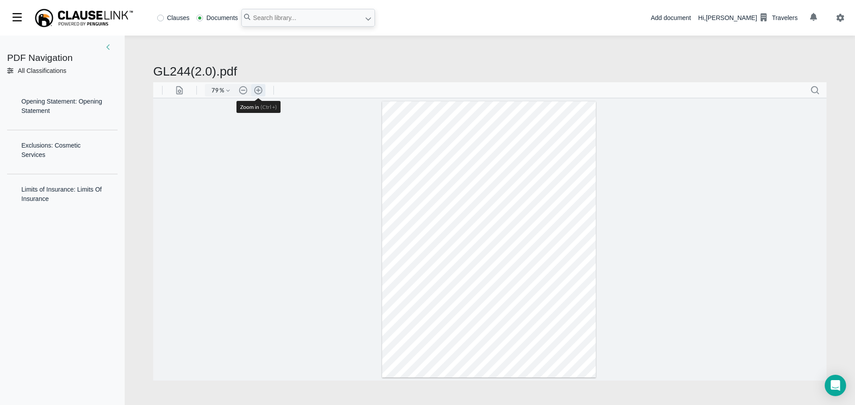
click at [257, 89] on button ".cls-1{fill:#abb0c4;} icon - header - zoom - in - line" at bounding box center [258, 90] width 14 height 12
click at [256, 89] on button ".cls-1{fill:#abb0c4;} icon - header - zoom - in - line" at bounding box center [258, 90] width 14 height 12
type input "161"
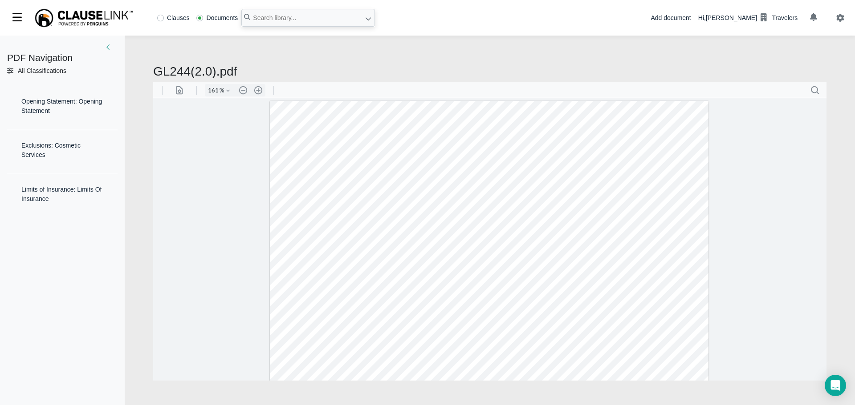
click at [146, 66] on div "PDF Navigation All Classifications All Classifications Opening Statement: Openi…" at bounding box center [427, 223] width 855 height 374
click at [155, 72] on h2 "GL244(2.0).pdf" at bounding box center [489, 71] width 673 height 15
drag, startPoint x: 155, startPoint y: 72, endPoint x: 214, endPoint y: 73, distance: 58.8
click at [214, 73] on h2 "GL244(2.0).pdf" at bounding box center [489, 71] width 673 height 15
copy h2 "GL244(2.0)"
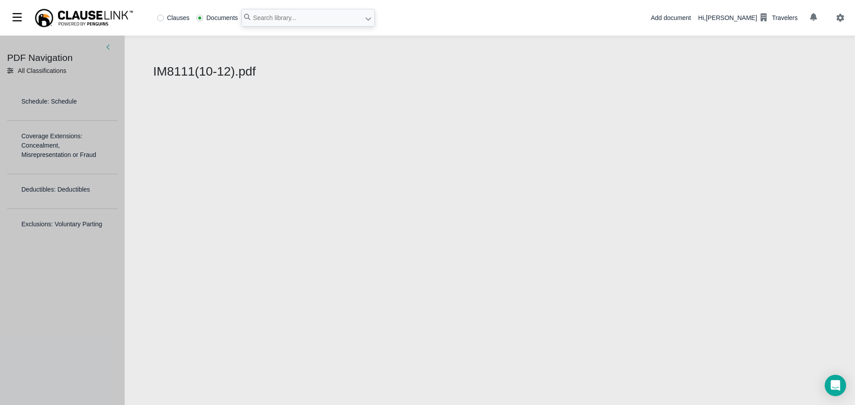
select select "1"
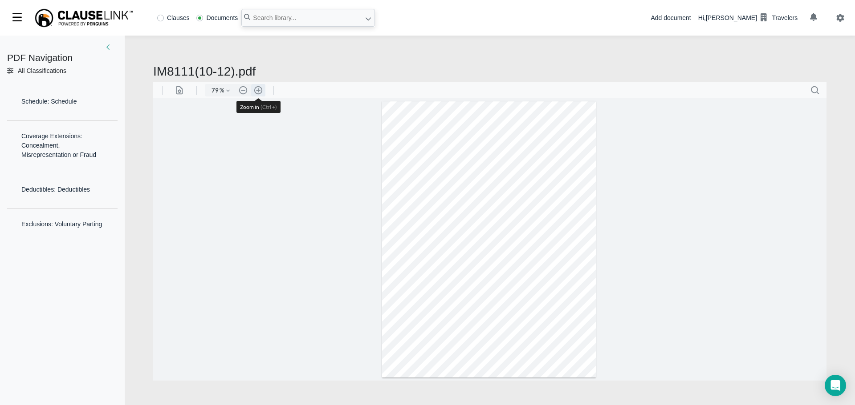
click at [257, 91] on button ".cls-1{fill:#abb0c4;} icon - header - zoom - in - line" at bounding box center [258, 90] width 14 height 12
type input "161"
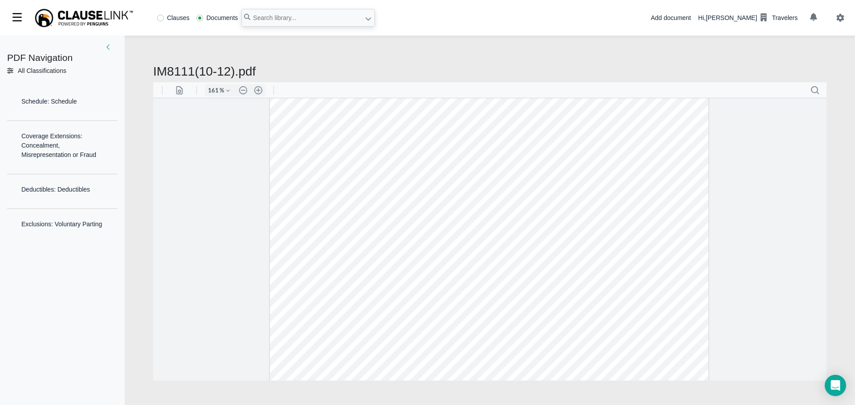
scroll to position [293, 0]
drag, startPoint x: 175, startPoint y: 76, endPoint x: 162, endPoint y: 74, distance: 12.5
click at [175, 76] on h2 "IM8111(10-12).pdf" at bounding box center [489, 71] width 673 height 15
click at [152, 70] on div "PDF Navigation All Classifications All Classifications Schedule: Schedule Cover…" at bounding box center [427, 223] width 855 height 374
click at [153, 70] on div "PDF Navigation All Classifications All Classifications Schedule: Schedule Cover…" at bounding box center [427, 223] width 855 height 374
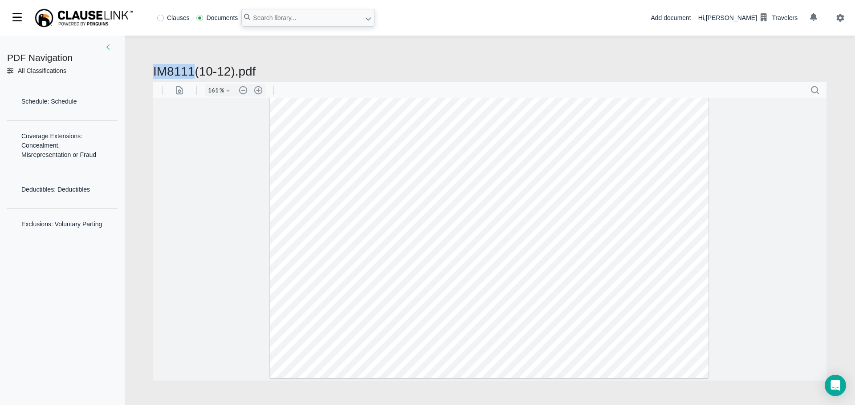
click at [153, 70] on div "PDF Navigation All Classifications All Classifications Schedule: Schedule Cover…" at bounding box center [427, 223] width 855 height 374
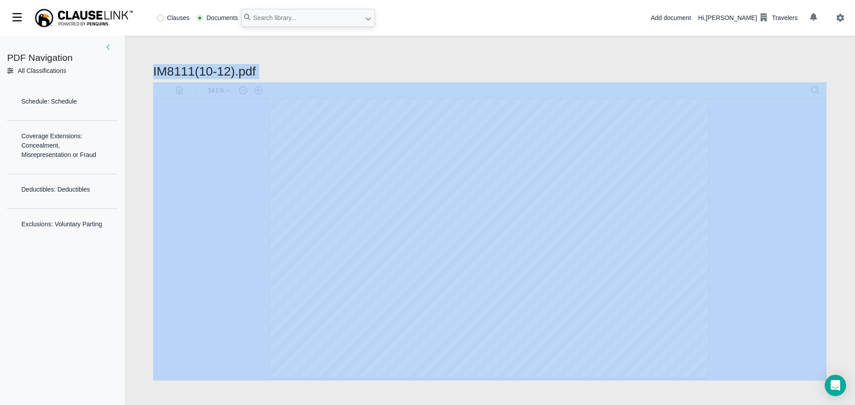
click at [153, 70] on div "PDF Navigation All Classifications All Classifications Schedule: Schedule Cover…" at bounding box center [427, 223] width 855 height 374
click at [153, 70] on h2 "IM8111(10-12).pdf" at bounding box center [489, 71] width 673 height 15
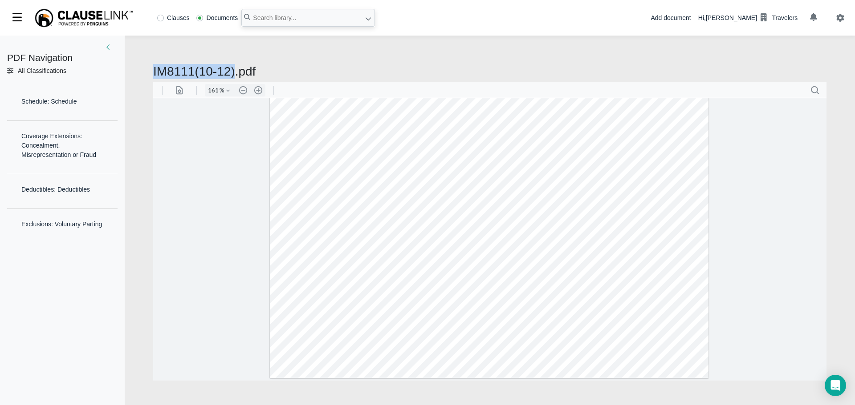
drag, startPoint x: 153, startPoint y: 70, endPoint x: 227, endPoint y: 72, distance: 73.9
click at [227, 72] on h2 "IM8111(10-12).pdf" at bounding box center [489, 71] width 673 height 15
copy h2 "IM8111(10-12)"
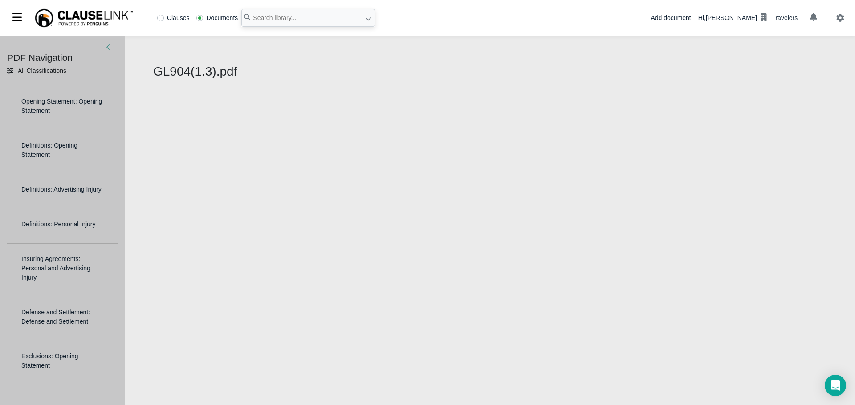
select select "1"
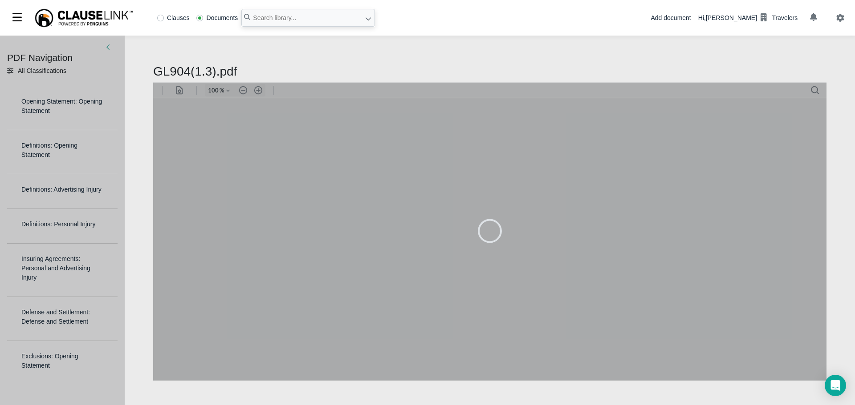
type input "79"
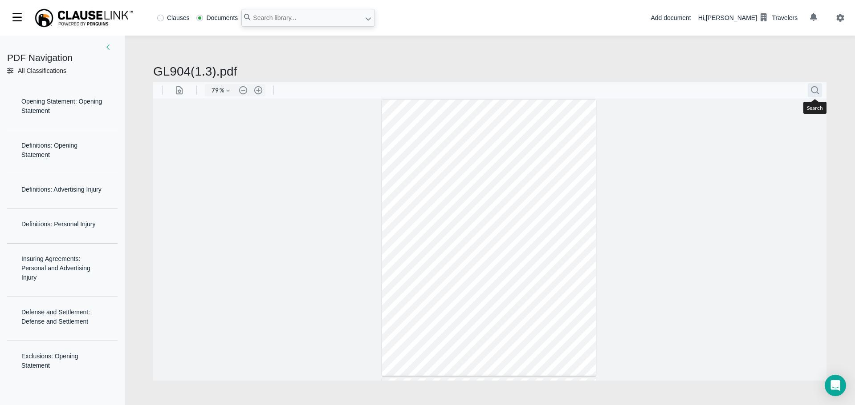
click at [815, 91] on button ".cls-1{fill:#abb0c4;} icon - header - search" at bounding box center [814, 90] width 14 height 14
paste input "General Aggregate Limit"
type input "General Aggregate Limit"
type input "3"
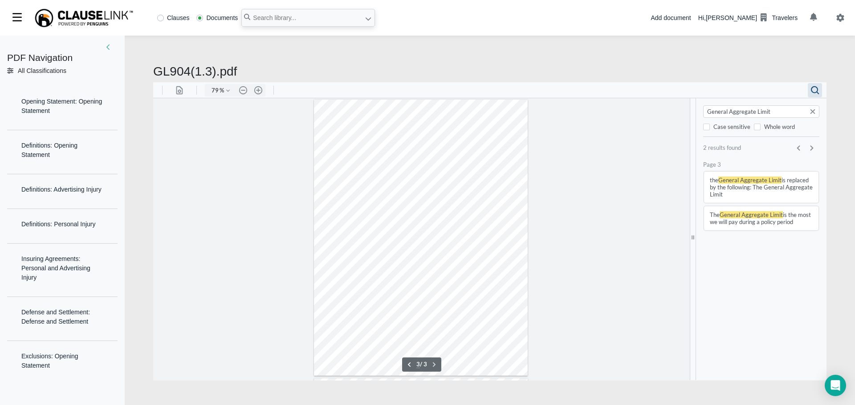
scroll to position [449, 0]
type input "General Aggregate Limit"
click at [173, 74] on h2 "GL904(1.3).pdf" at bounding box center [489, 71] width 673 height 15
drag, startPoint x: 153, startPoint y: 71, endPoint x: 213, endPoint y: 72, distance: 59.6
click at [213, 72] on h2 "GL904(1.3).pdf" at bounding box center [489, 71] width 673 height 15
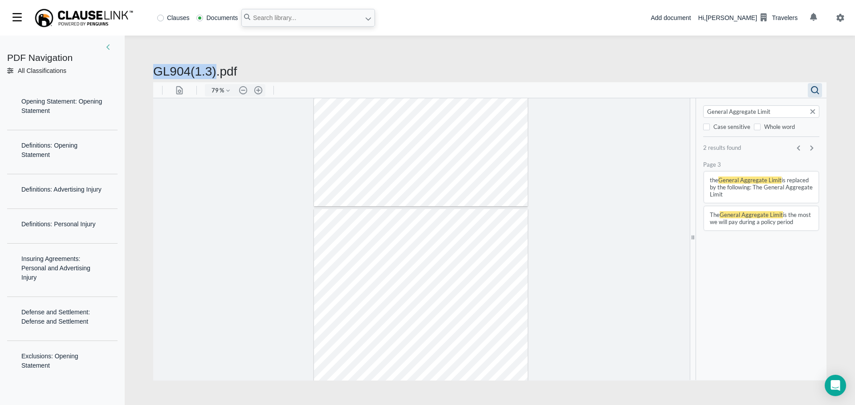
copy h2 "GL904(1.3)"
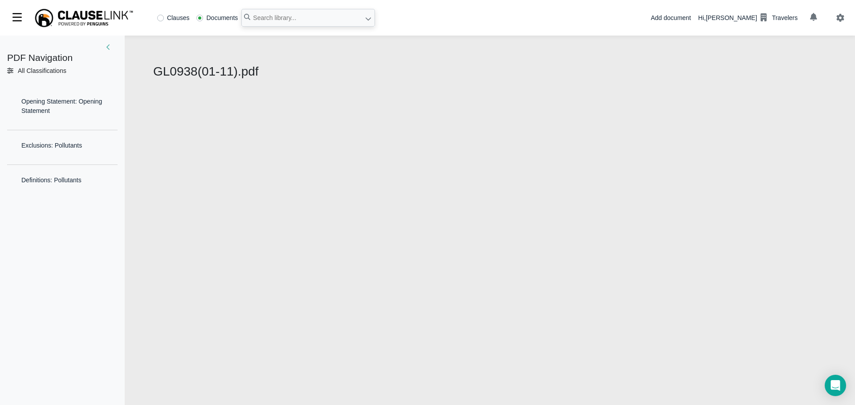
select select "1"
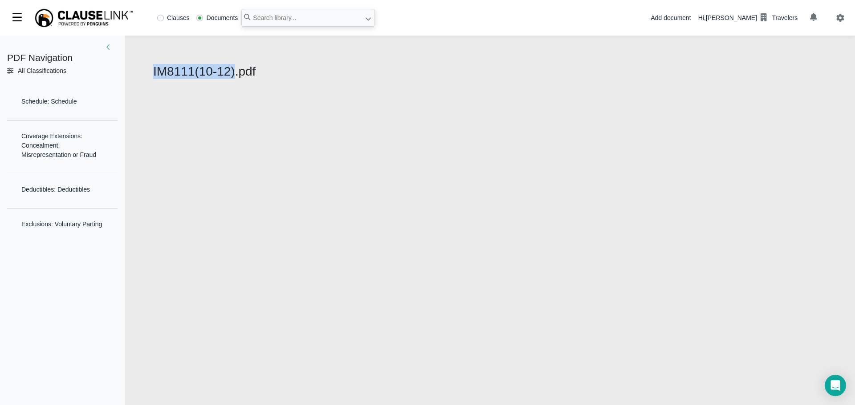
select select "1"
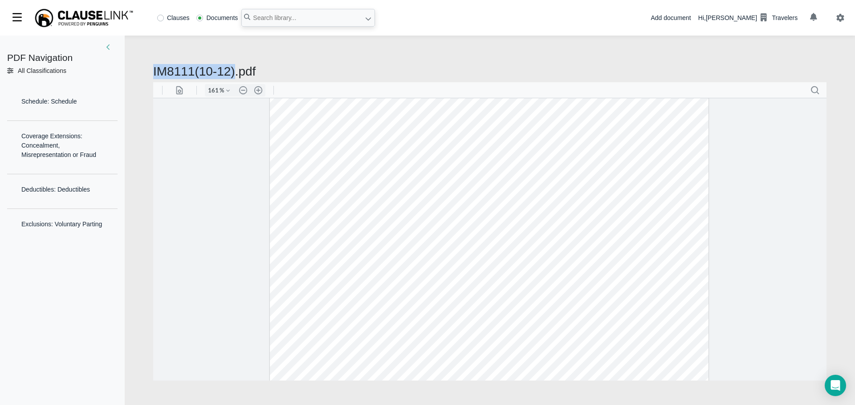
scroll to position [89, 0]
